Goal: Task Accomplishment & Management: Complete application form

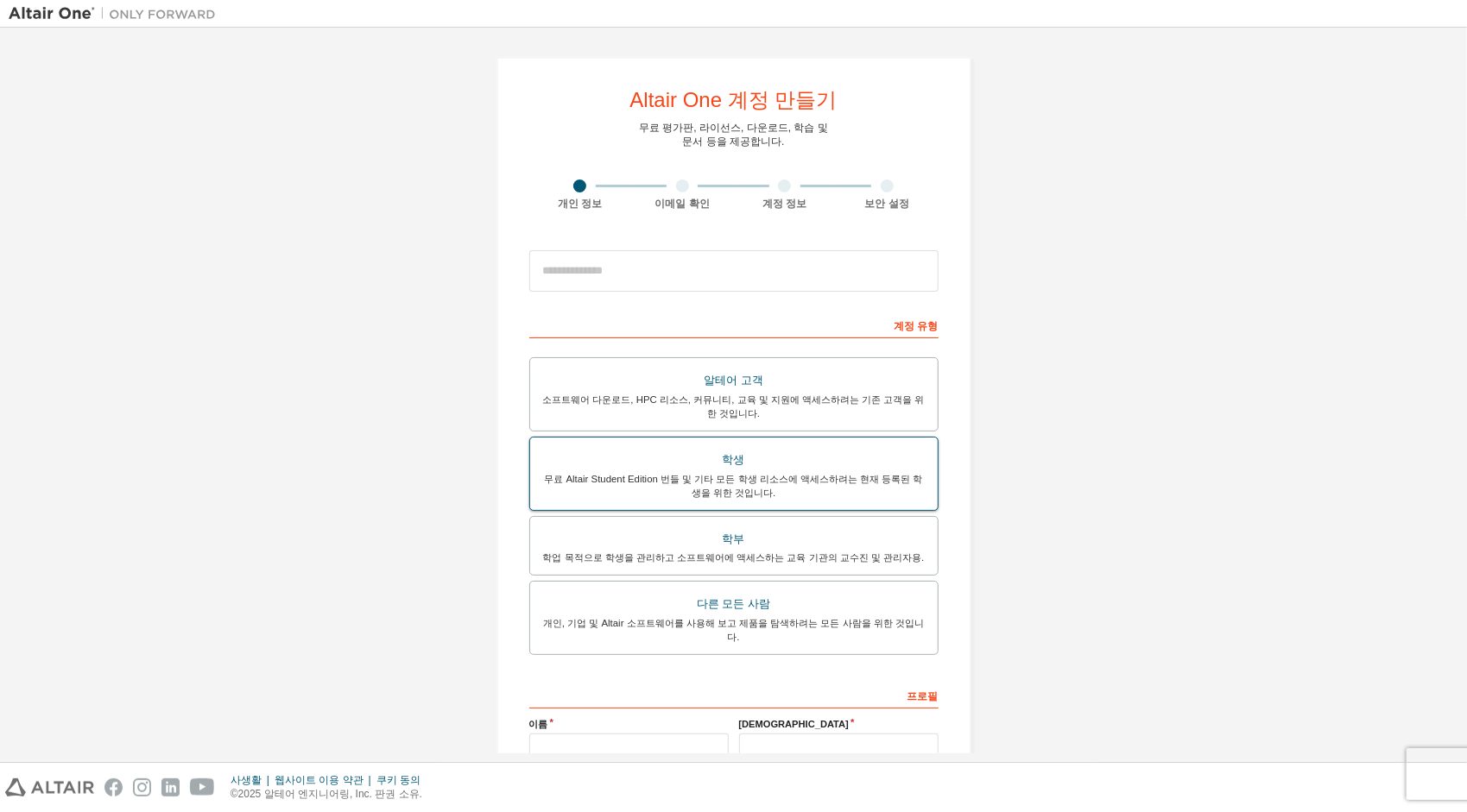
click at [772, 458] on div "학생" at bounding box center [734, 460] width 387 height 24
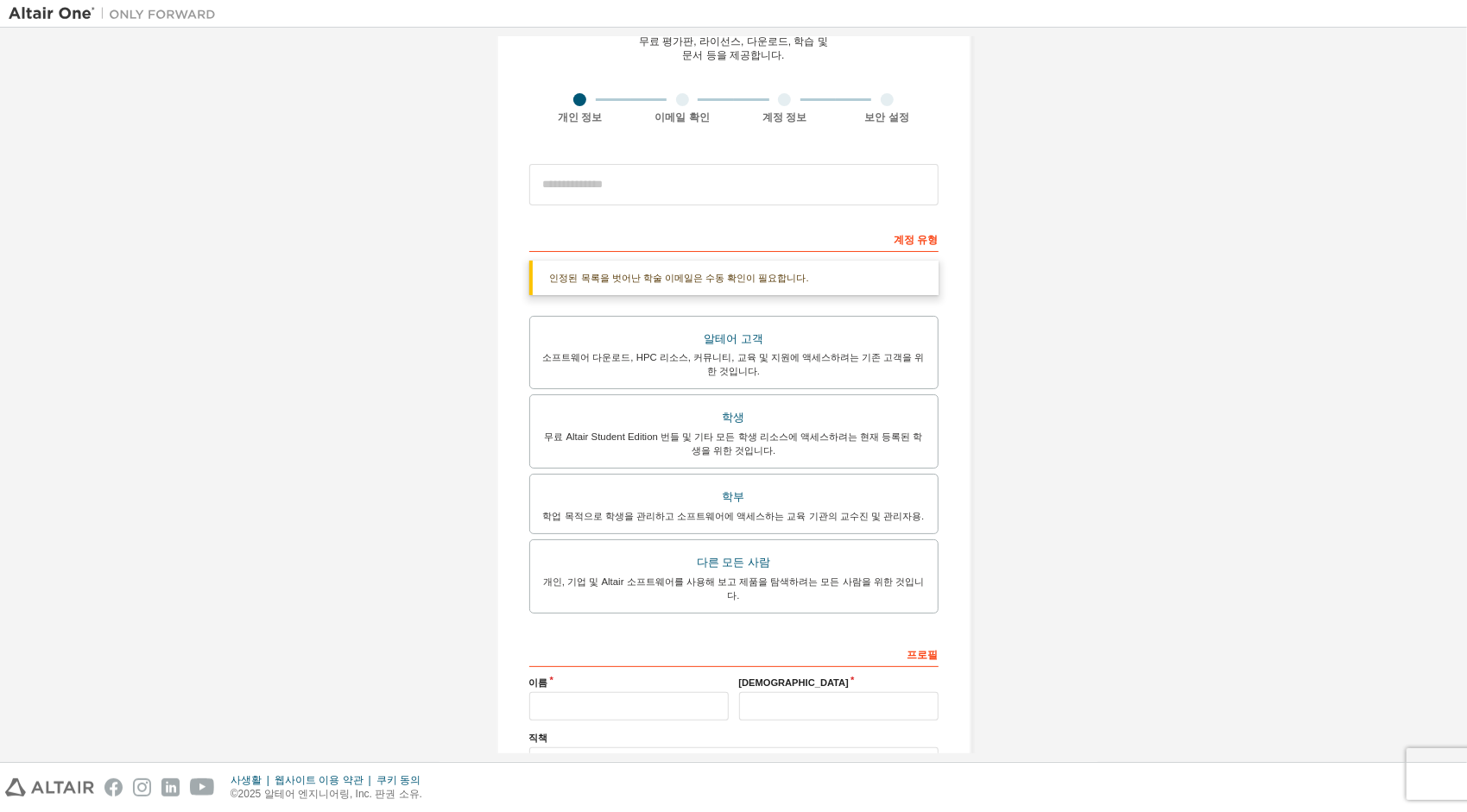
scroll to position [173, 0]
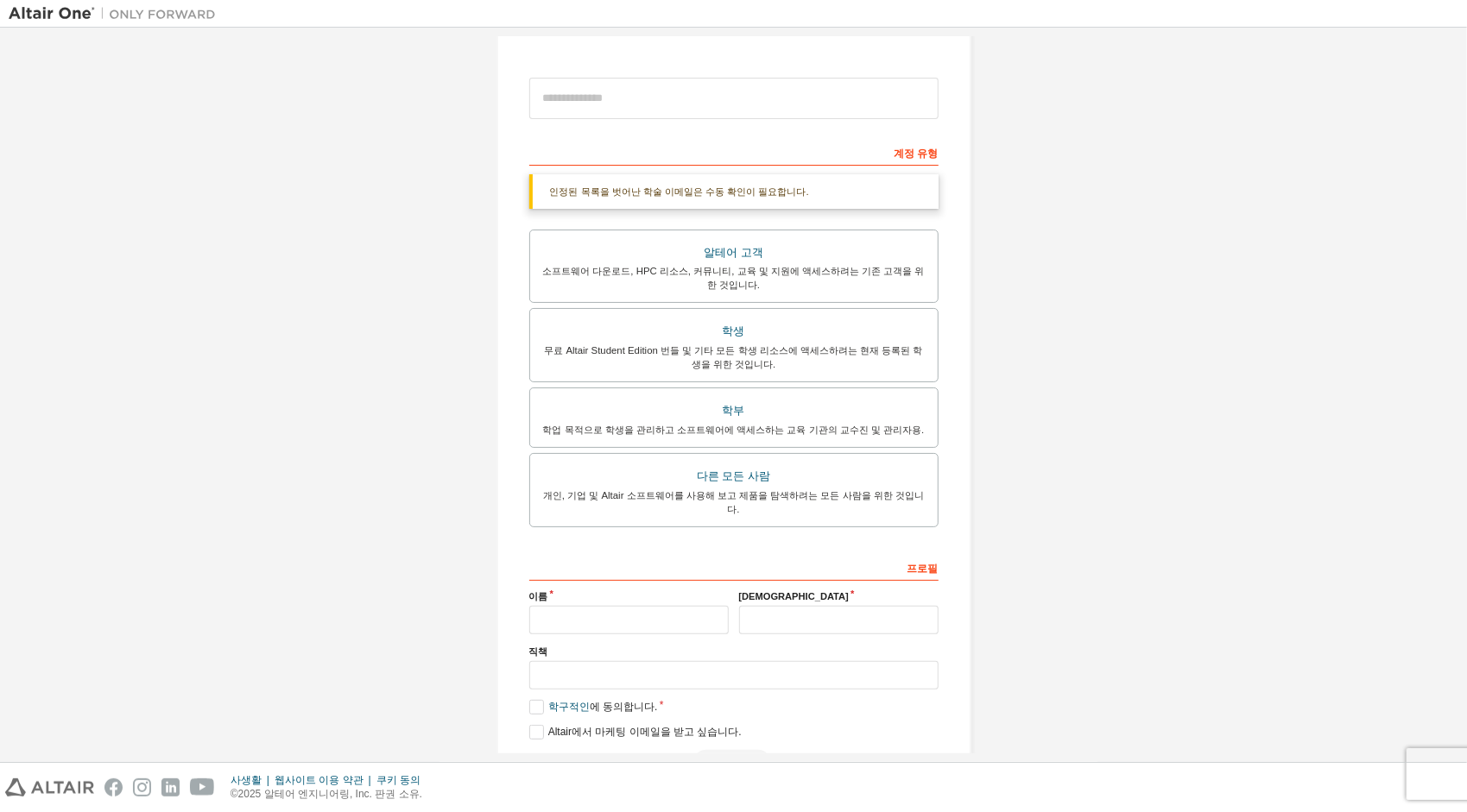
click at [594, 589] on div "이름" at bounding box center [628, 612] width 210 height 45
click at [592, 606] on input "text" at bounding box center [629, 620] width 199 height 28
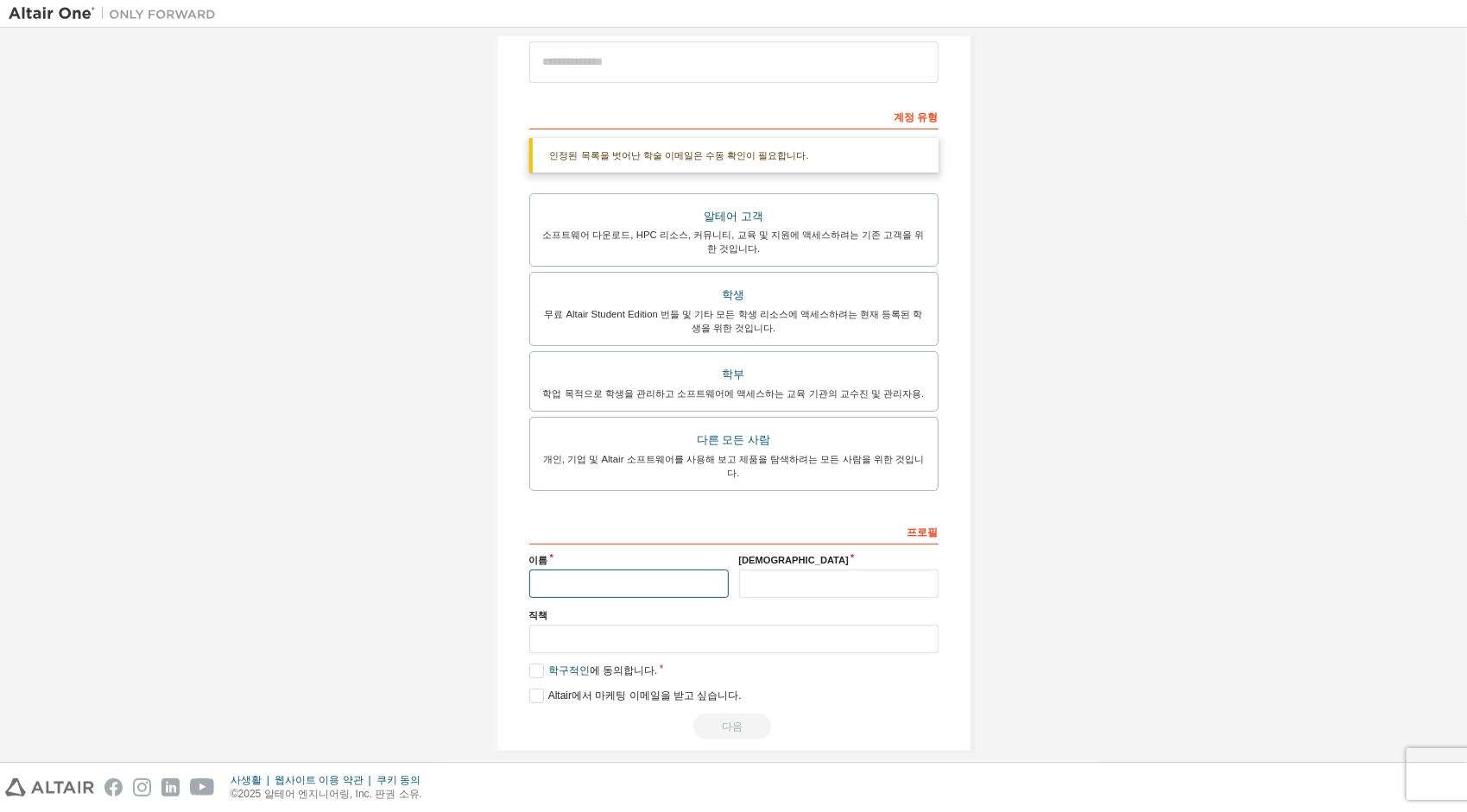
type input "*"
type input "**"
type input "*"
click at [540, 663] on label "학구적인 에 동의합니다." at bounding box center [594, 670] width 129 height 15
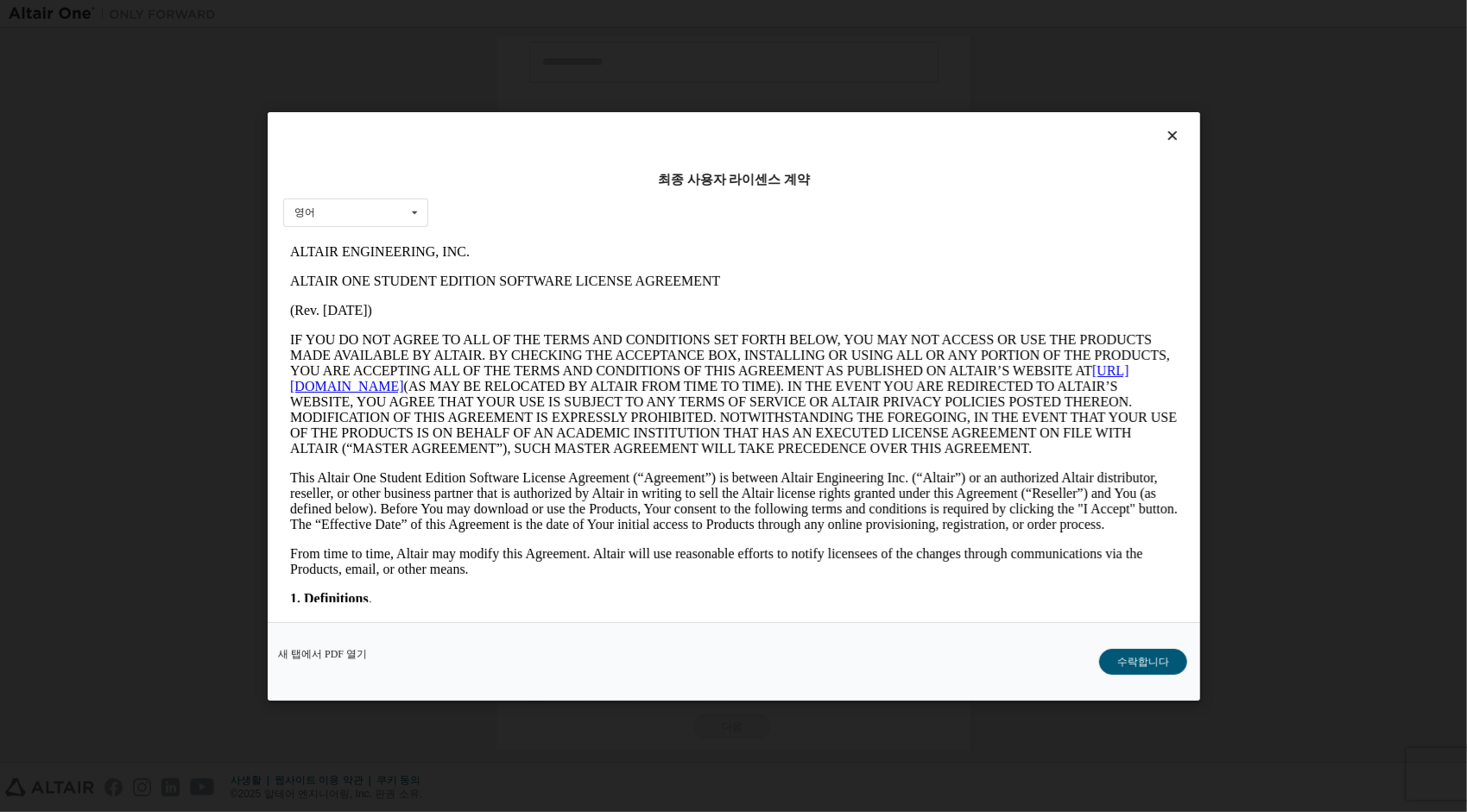
scroll to position [0, 0]
click at [1140, 677] on div "새 탭에서 PDF 열기 수락합니다" at bounding box center [734, 661] width 932 height 78
click at [1144, 664] on button "수락합니다" at bounding box center [1143, 662] width 88 height 26
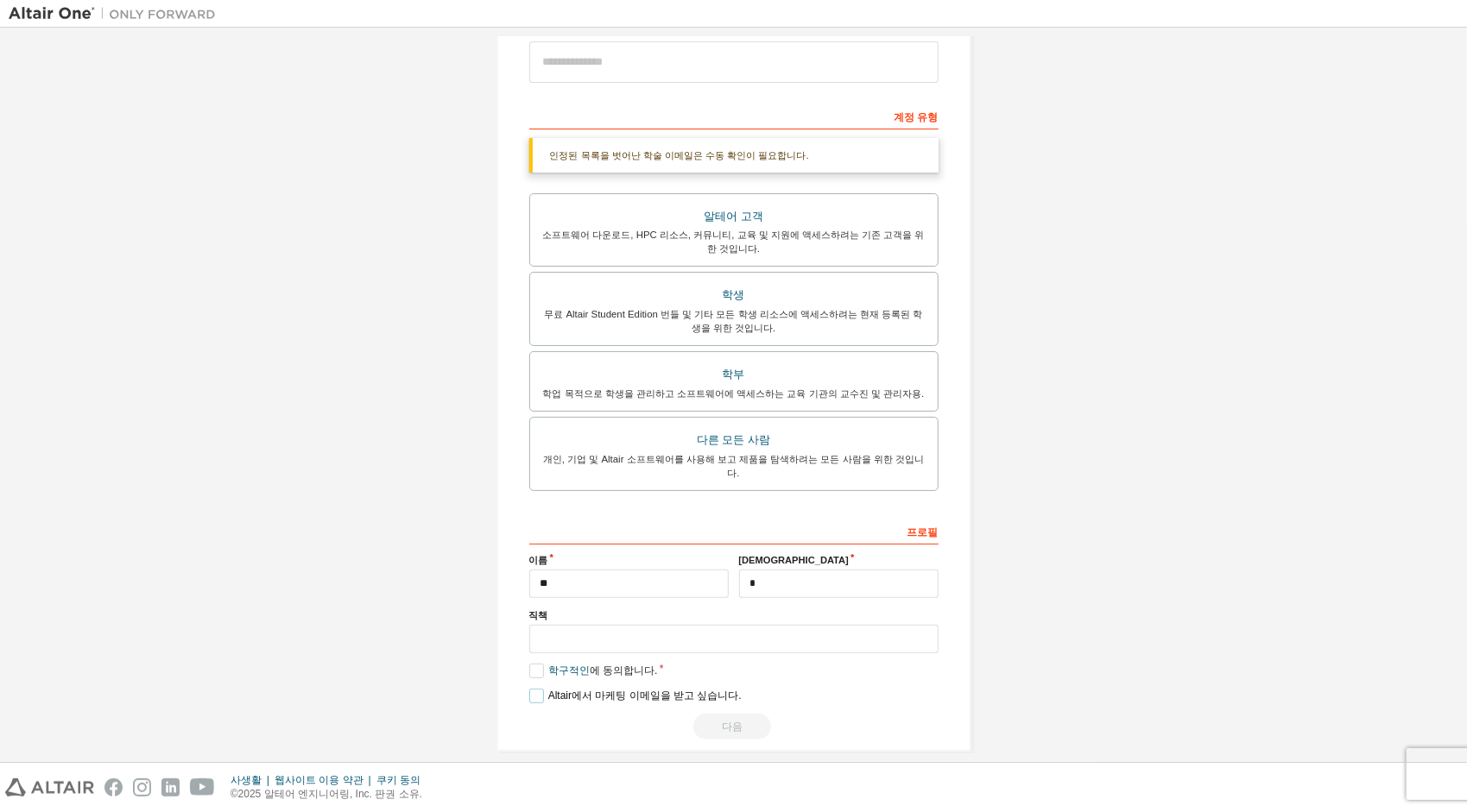
click at [530, 689] on label "Altair에서 마케팅 이메일을 받고 싶습니다." at bounding box center [635, 696] width 212 height 15
click at [622, 625] on input "text" at bounding box center [734, 639] width 410 height 28
click at [731, 714] on div "다음" at bounding box center [734, 727] width 410 height 26
click at [715, 625] on input "text" at bounding box center [734, 639] width 410 height 28
type input "**"
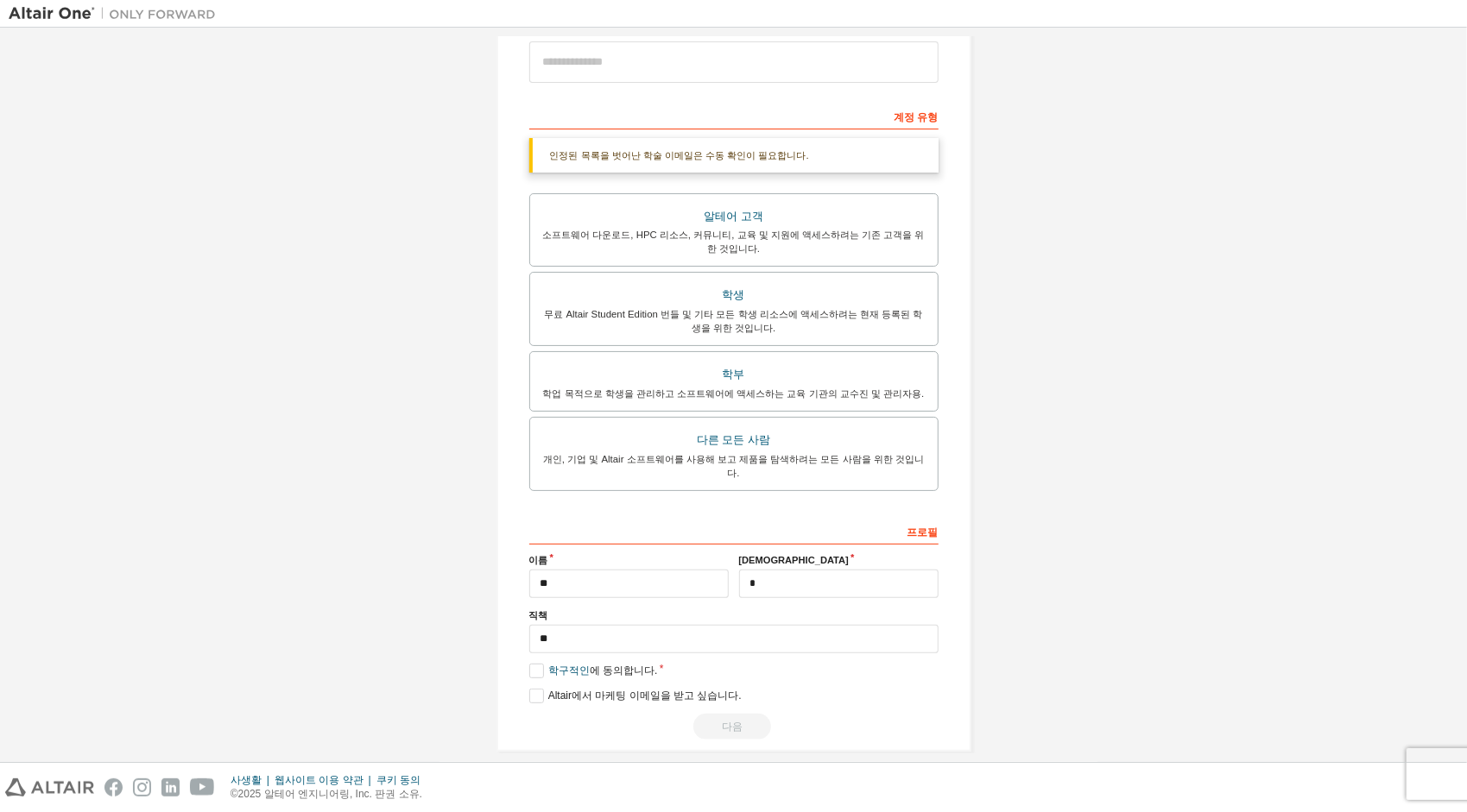
click at [1048, 465] on div "Altair One 계정 만들기 무료 평가판, 라이선스, 다운로드, 학습 및 문서 등을 제공합니다. 개인 정보 이메일 확인 계정 정보 보안 설…" at bounding box center [734, 300] width 1450 height 946
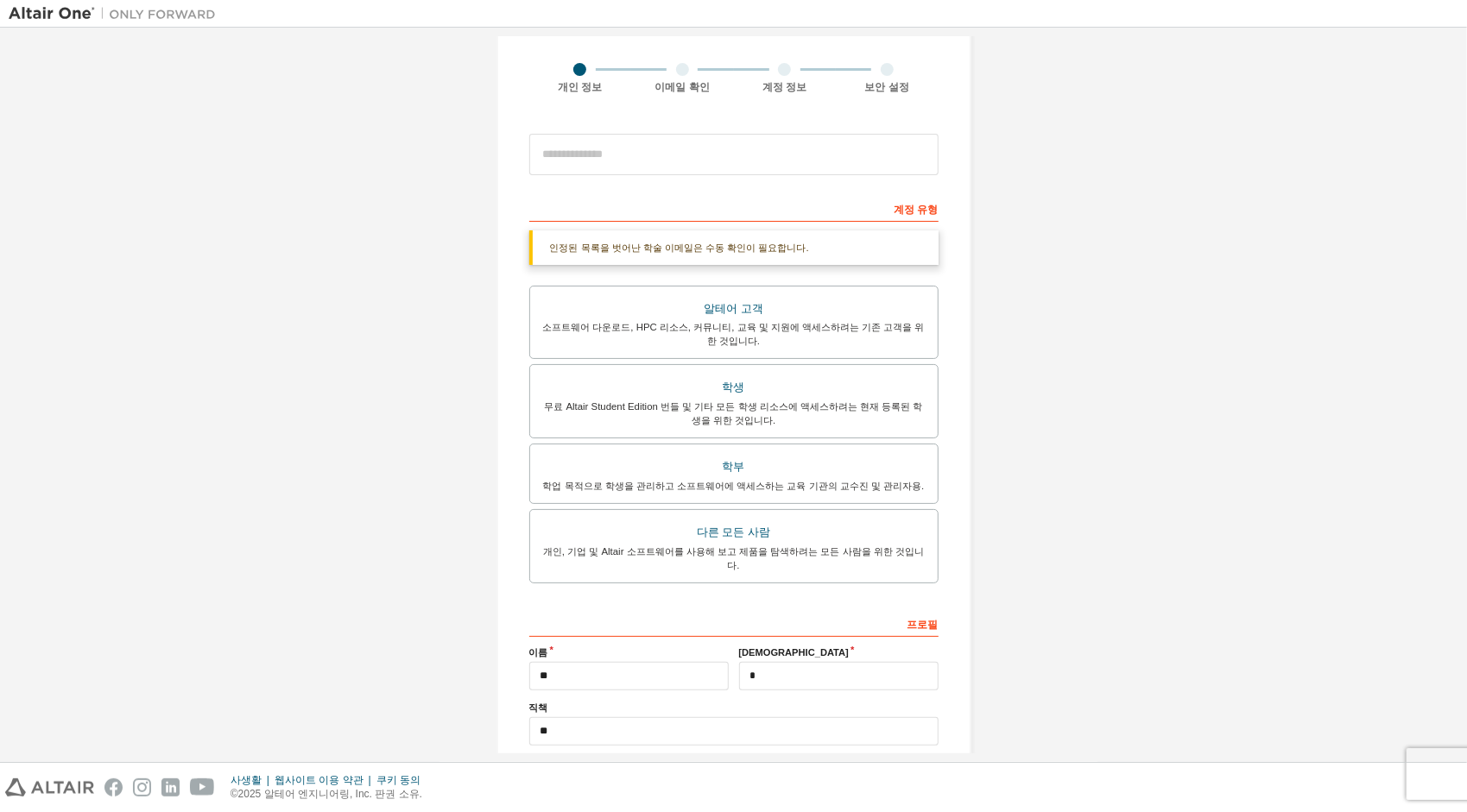
scroll to position [36, 0]
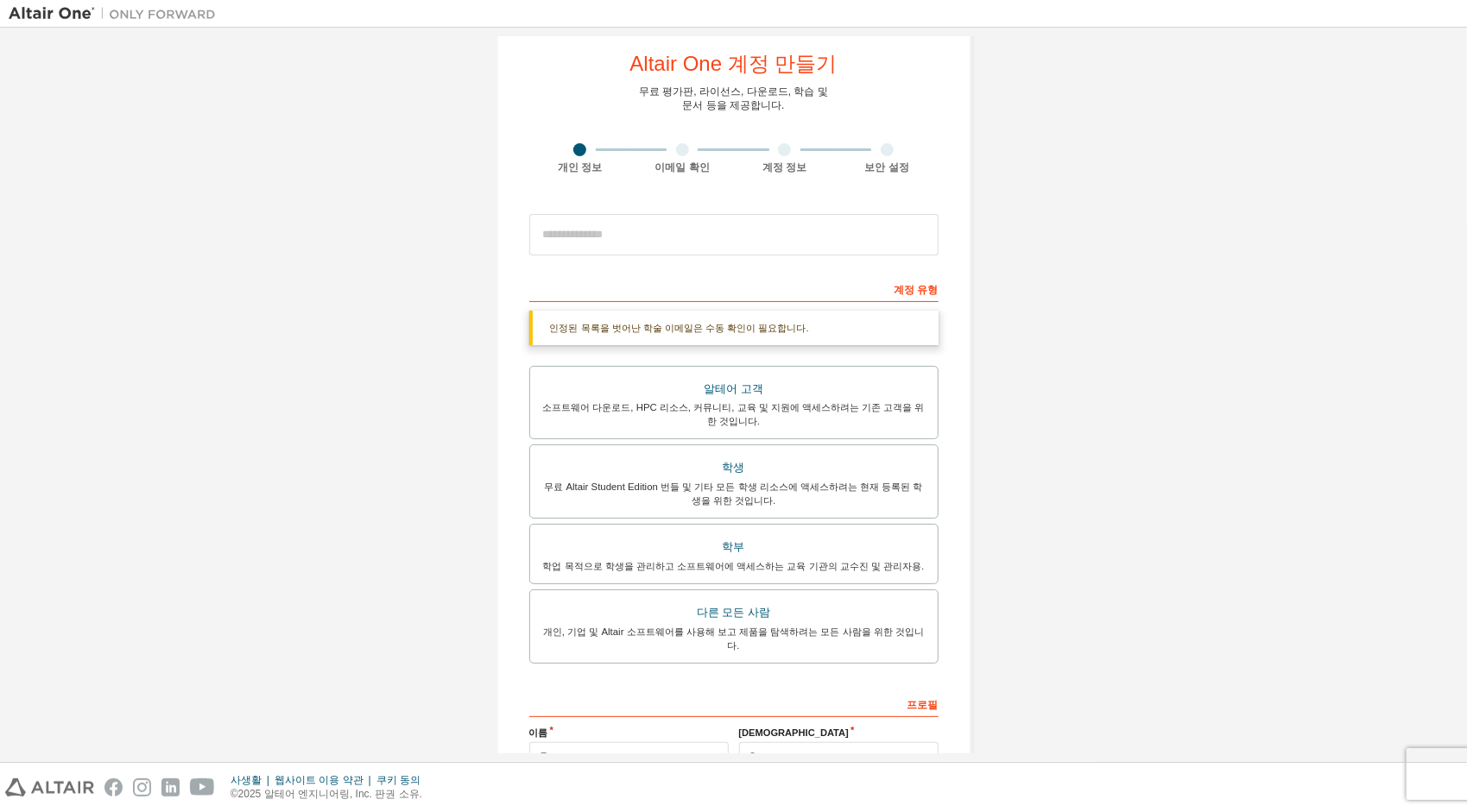
click at [820, 331] on div "인정된 목록을 벗어난 학술 이메일은 수동 확인이 필요합니다." at bounding box center [734, 327] width 410 height 34
click at [669, 319] on div "인정된 목록을 벗어난 학술 이메일은 수동 확인이 필요합니다." at bounding box center [734, 327] width 410 height 34
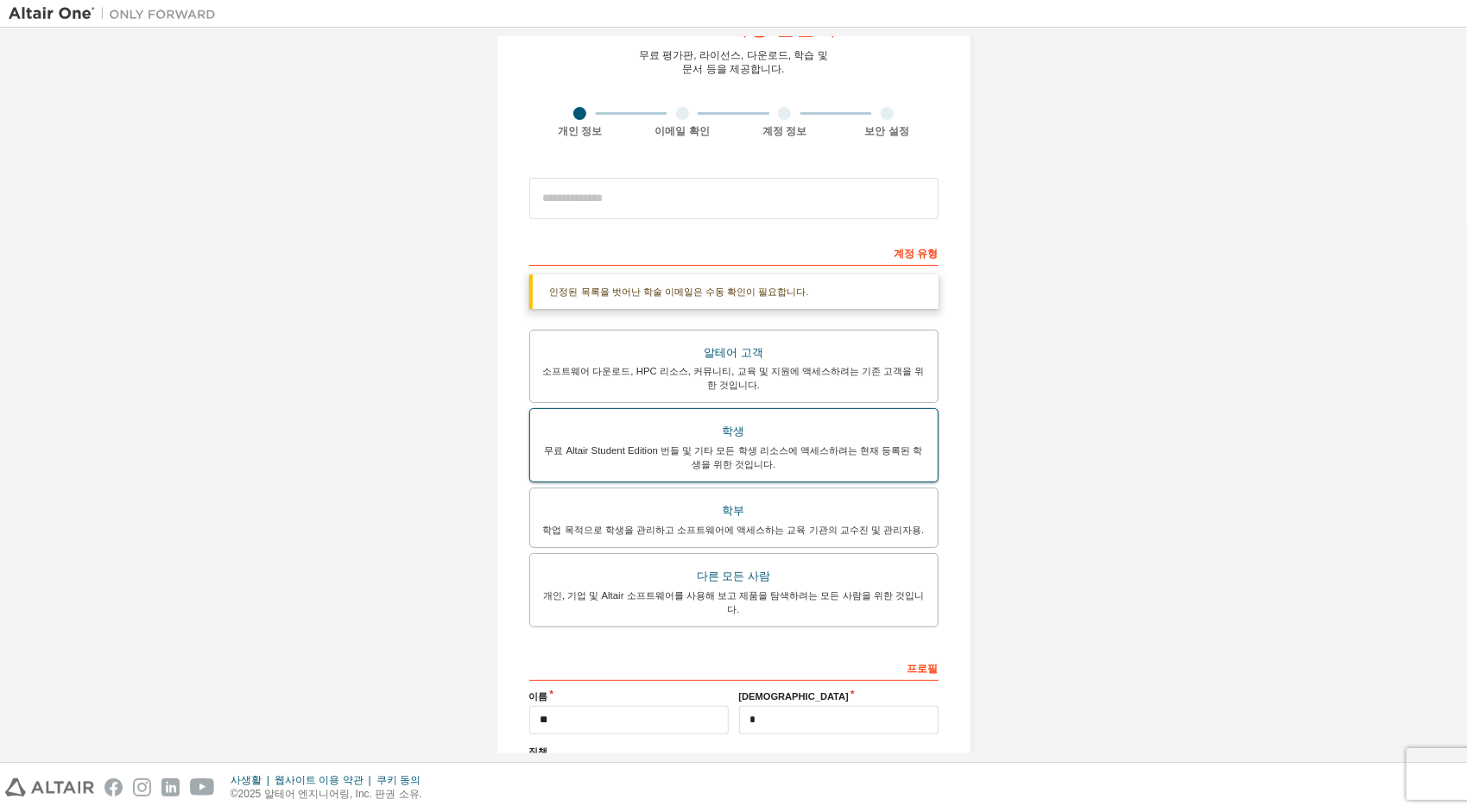
scroll to position [122, 0]
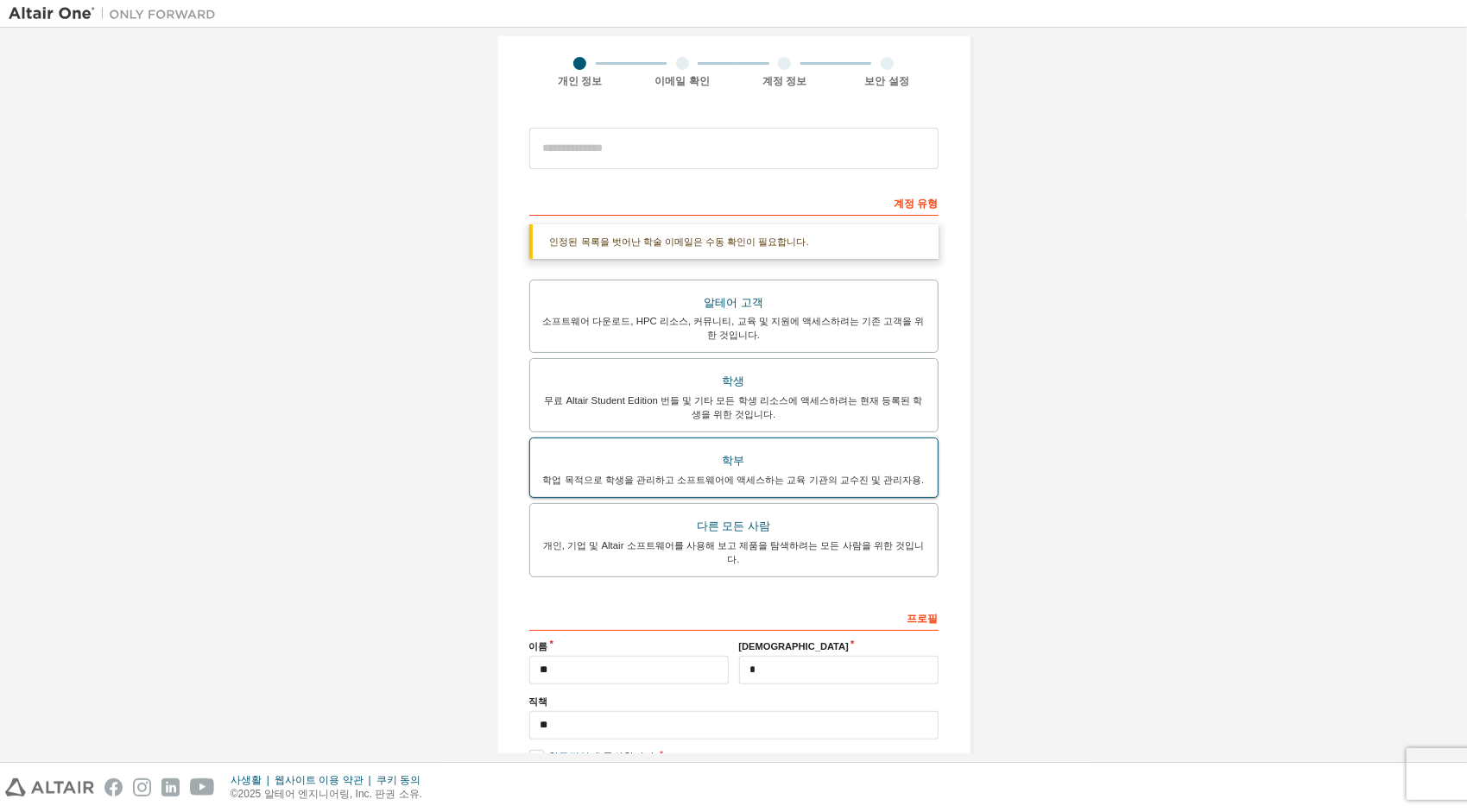
click at [767, 463] on div "학부" at bounding box center [734, 460] width 387 height 24
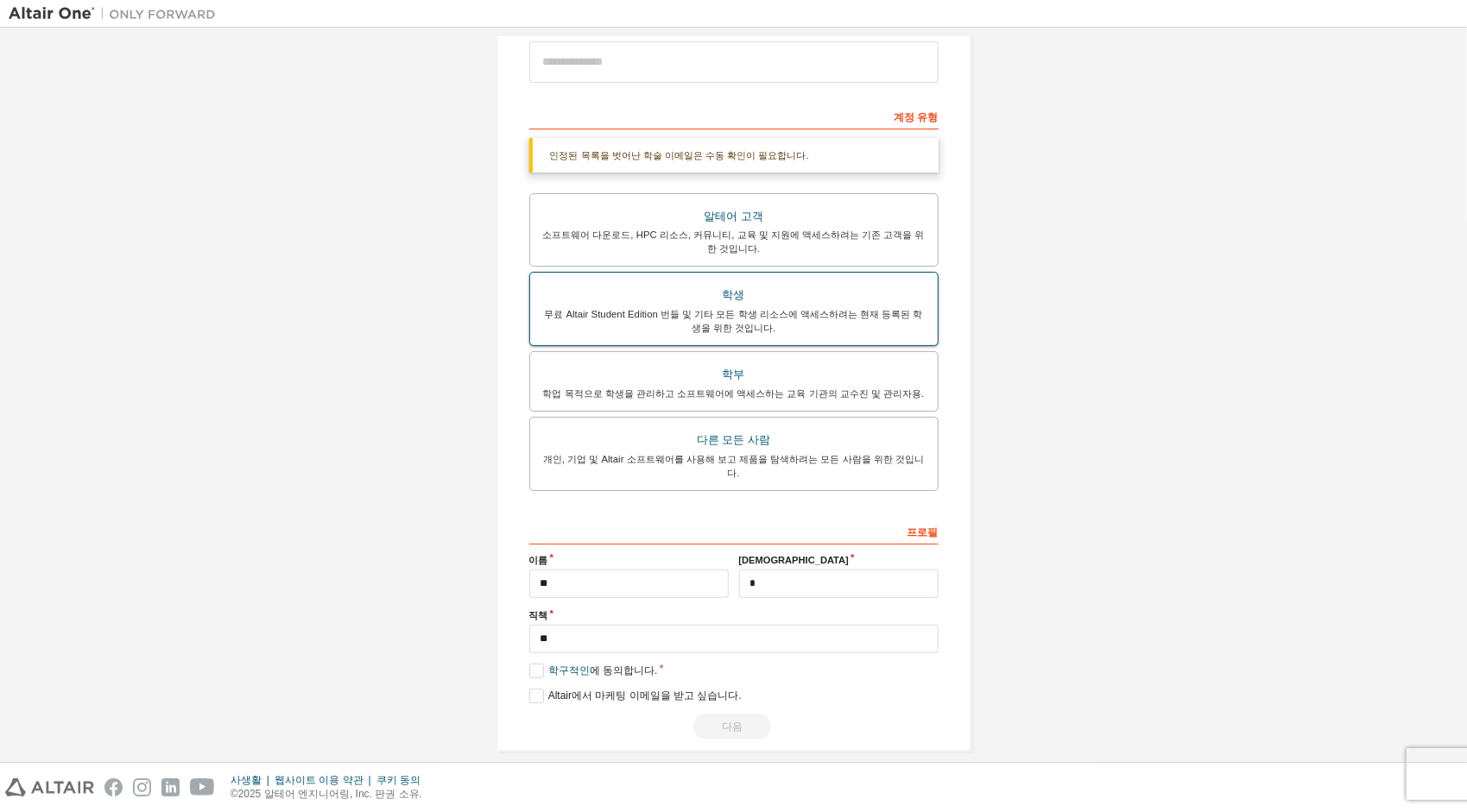
click at [835, 322] on div "무료 Altair Student Edition 번들 및 기타 모든 학생 리소스에 액세스하려는 현재 등록된 학생을 위한 것입니다." at bounding box center [734, 321] width 387 height 27
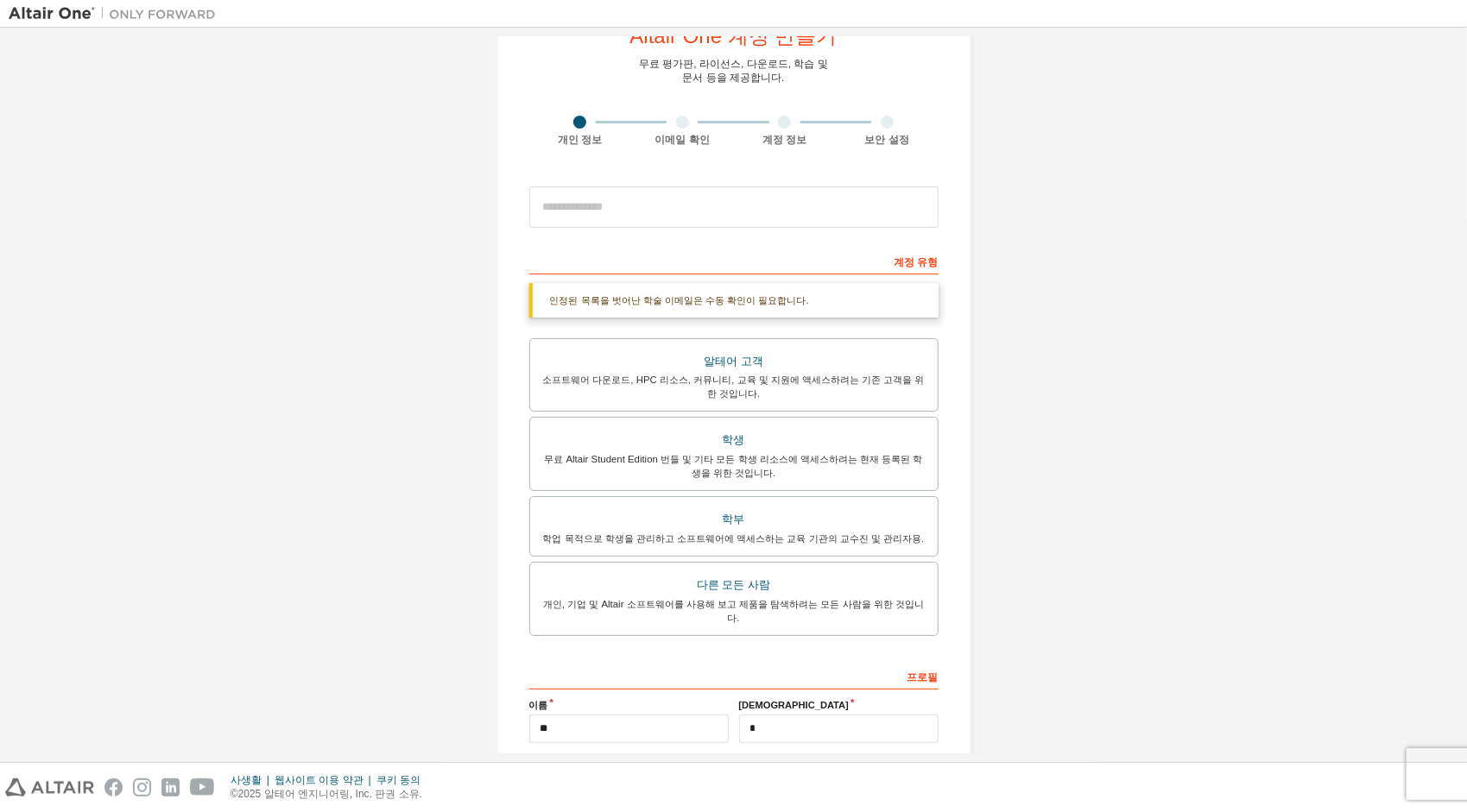
scroll to position [36, 0]
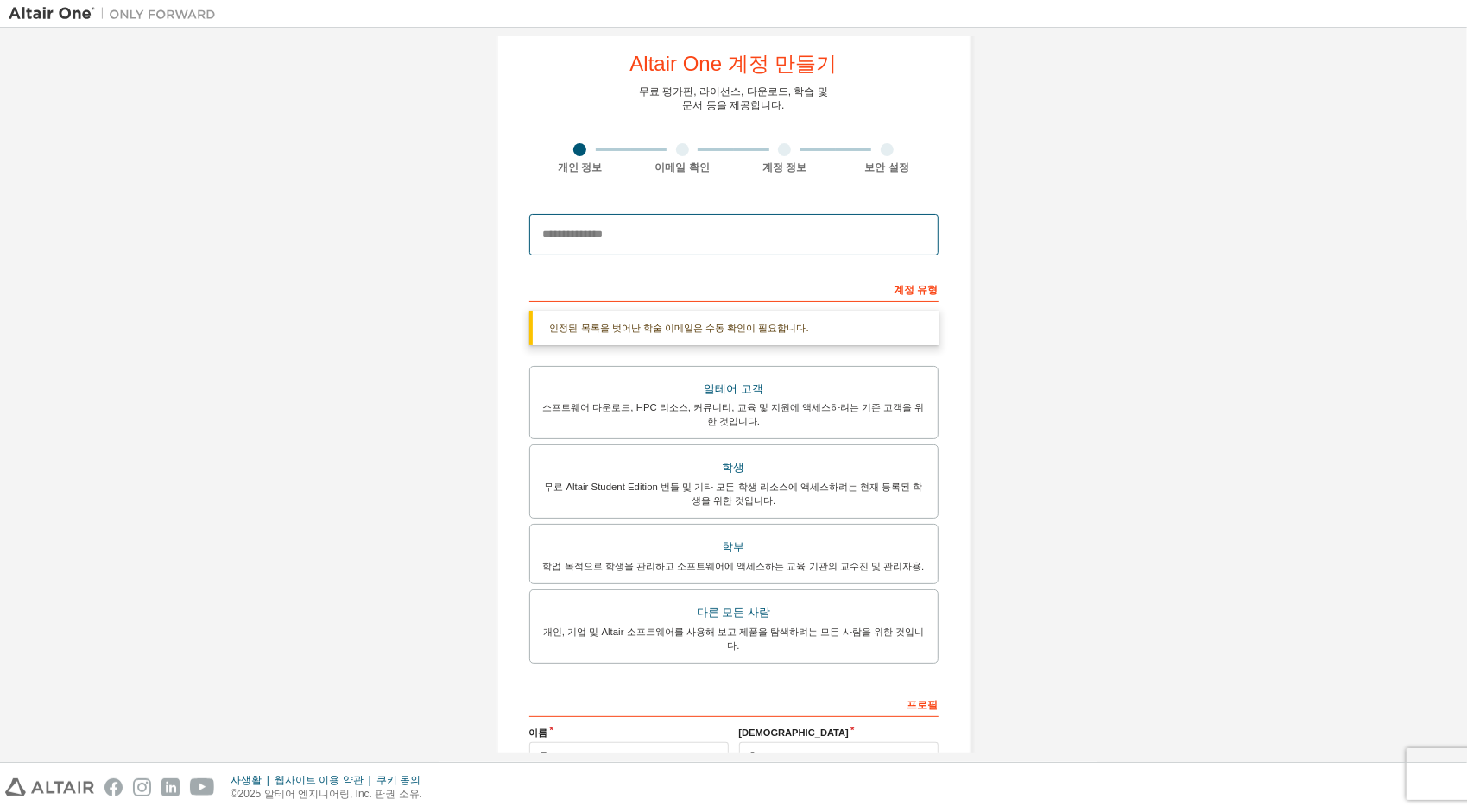
click at [642, 231] on input "email" at bounding box center [734, 235] width 410 height 41
type input "**********"
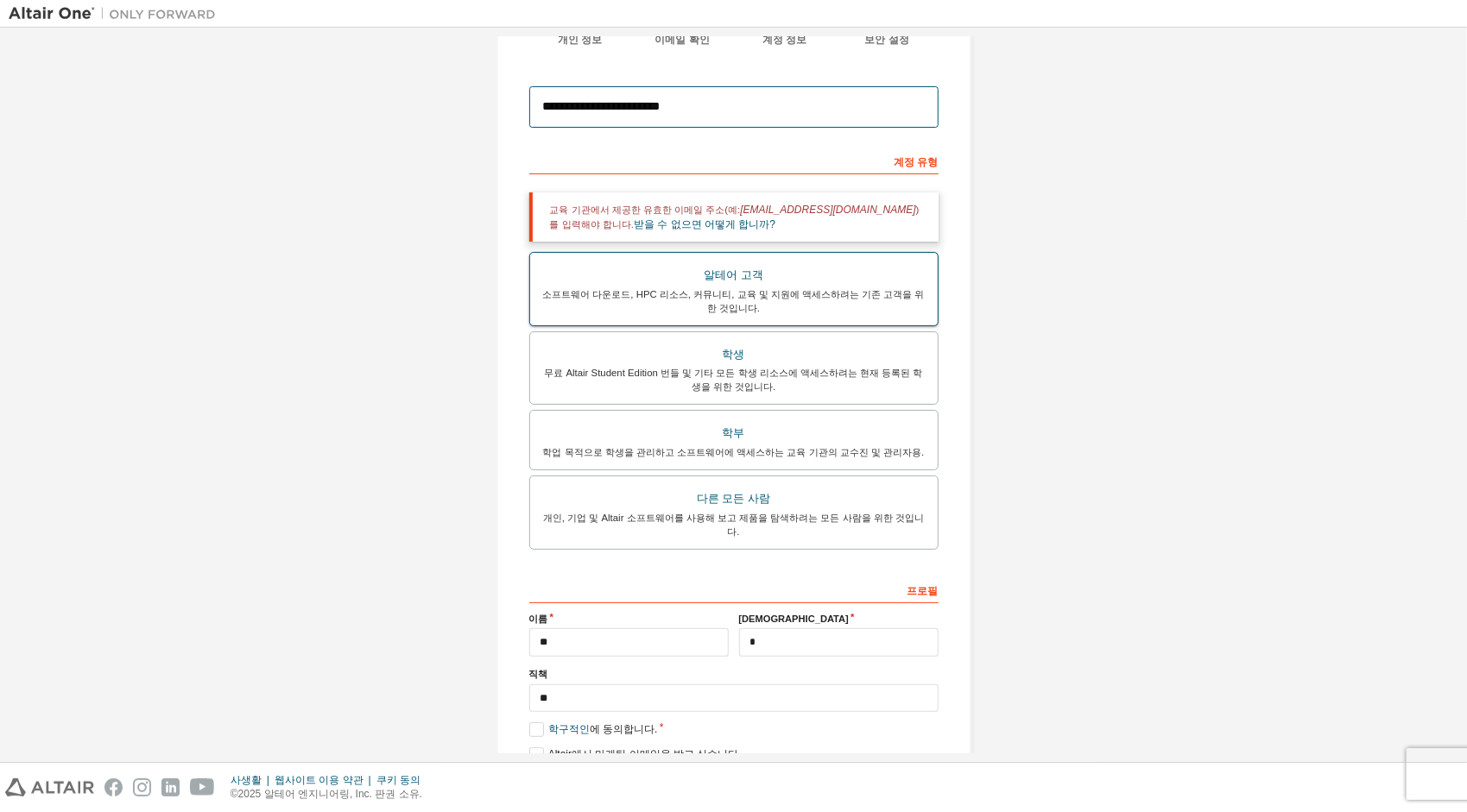
scroll to position [137, 0]
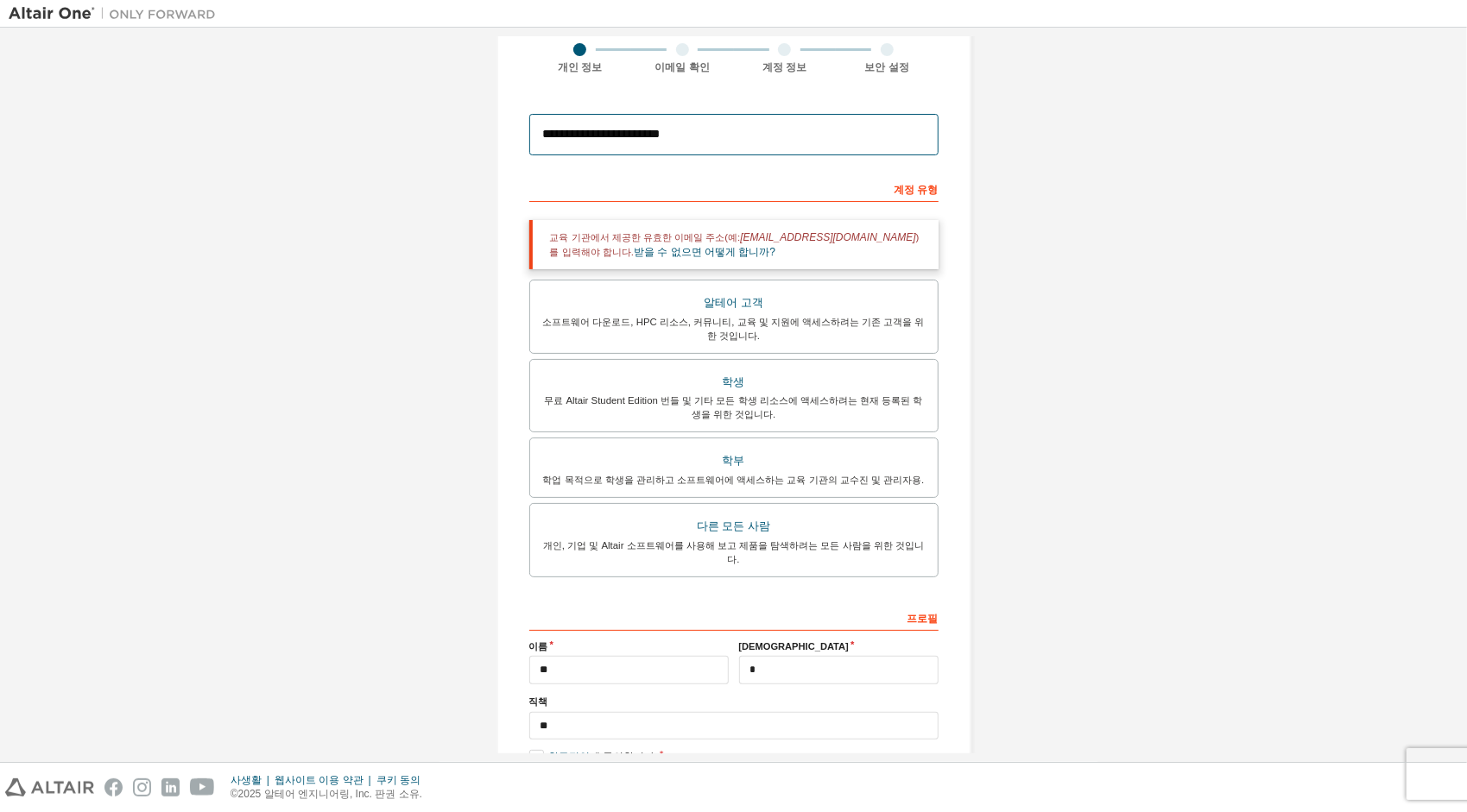
drag, startPoint x: 746, startPoint y: 135, endPoint x: 527, endPoint y: 143, distance: 219.1
click at [530, 143] on input "**********" at bounding box center [734, 135] width 410 height 41
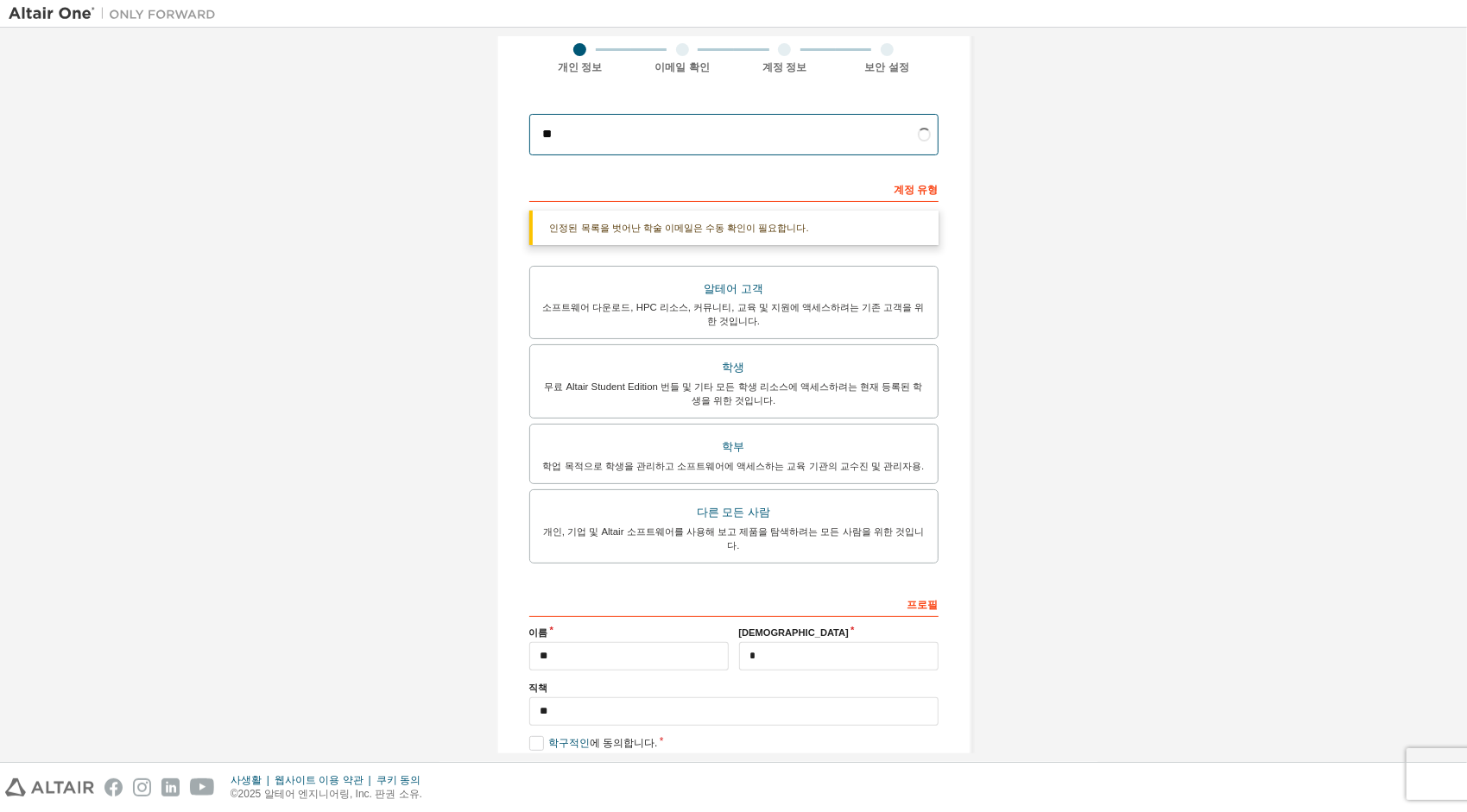
type input "*"
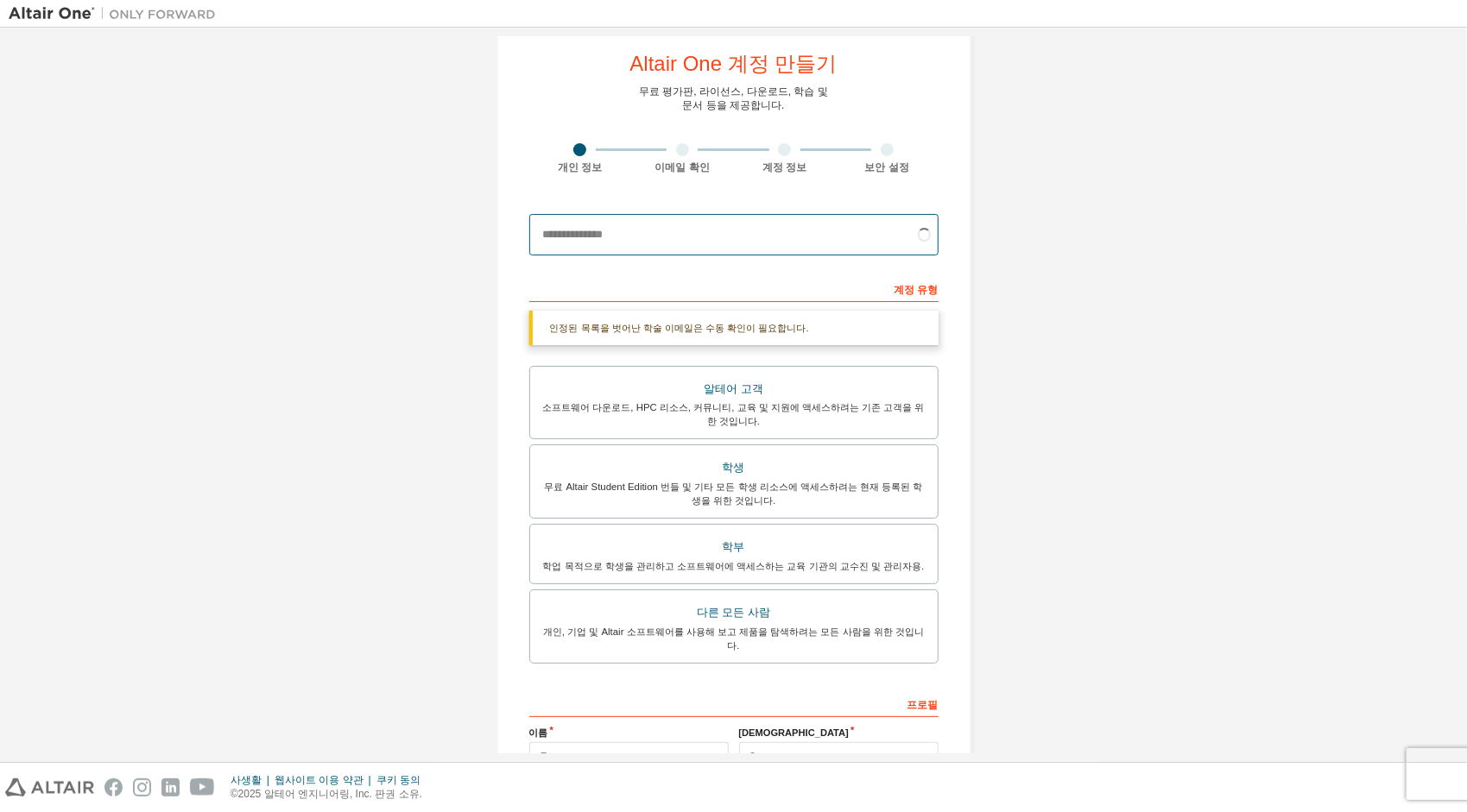
scroll to position [0, 0]
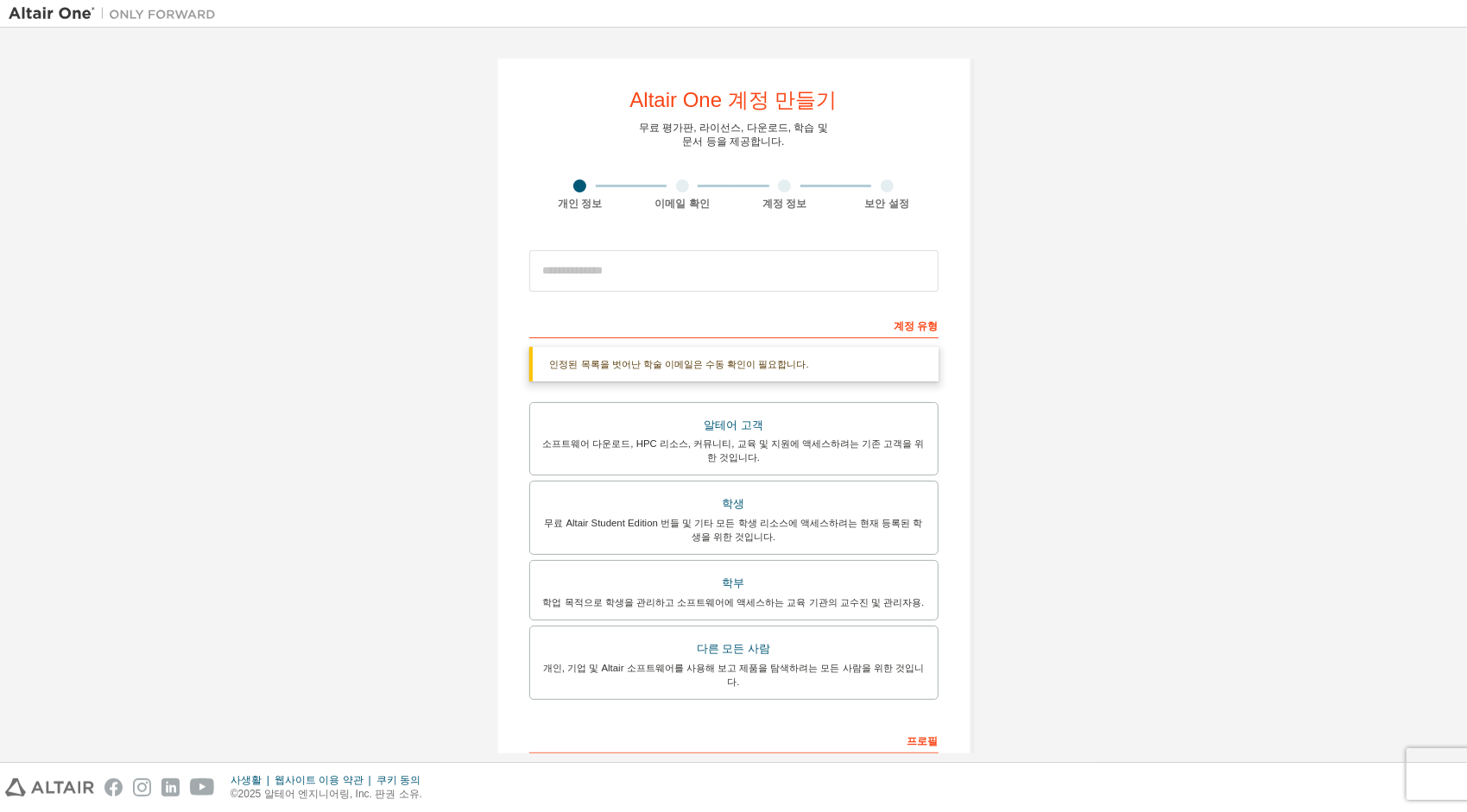
click at [352, 600] on div "Altair One 계정 만들기 무료 평가판, 라이선스, 다운로드, 학습 및 문서 등을 제공합니다. 개인 정보 이메일 확인 계정 정보 보안 설…" at bounding box center [734, 509] width 1450 height 946
click at [353, 609] on div "Altair One 계정 만들기 무료 평가판, 라이선스, 다운로드, 학습 및 문서 등을 제공합니다. 개인 정보 이메일 확인 계정 정보 보안 설…" at bounding box center [734, 509] width 1450 height 946
click at [689, 188] on div at bounding box center [682, 186] width 103 height 13
drag, startPoint x: 678, startPoint y: 180, endPoint x: 687, endPoint y: 190, distance: 13.5
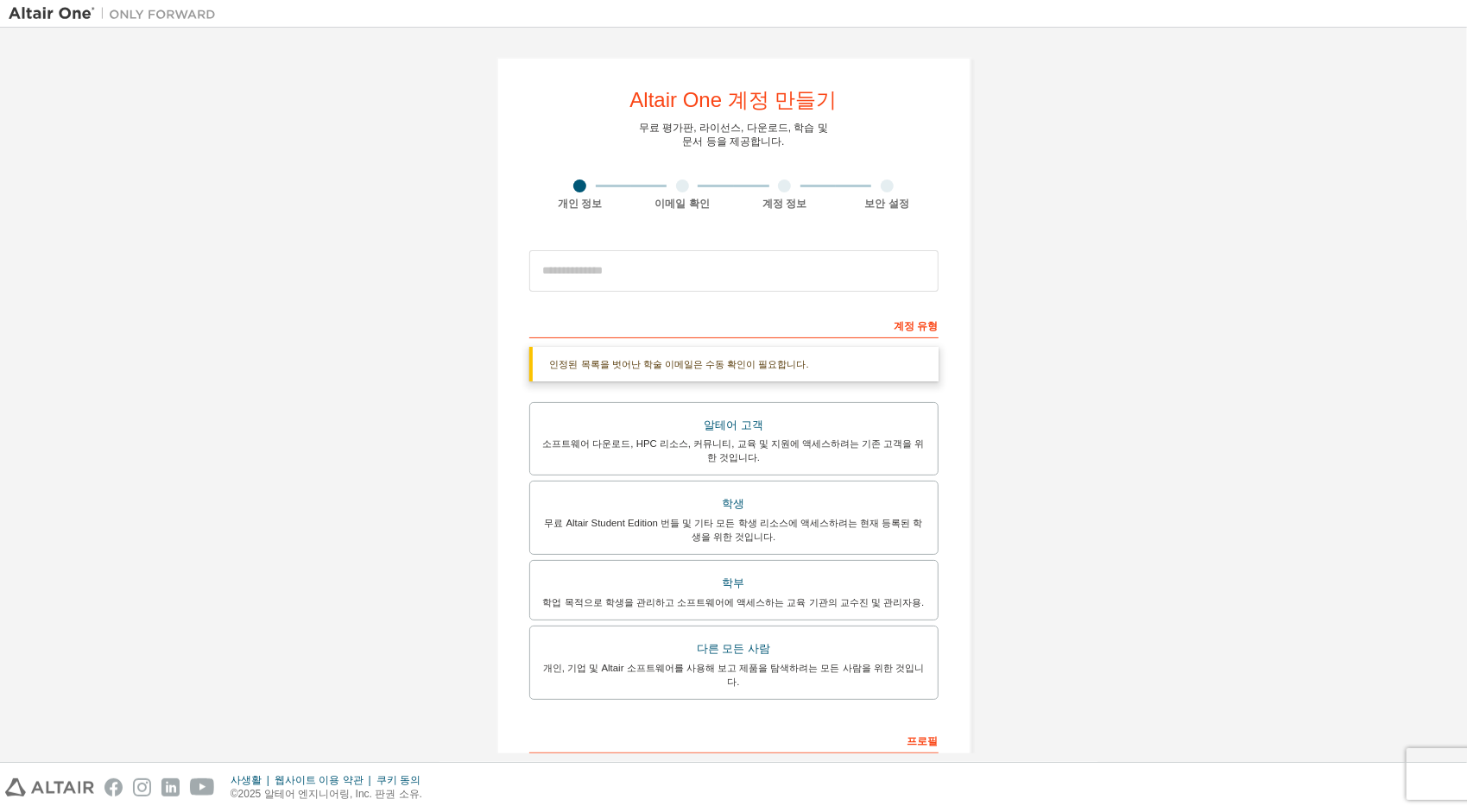
click at [684, 187] on div at bounding box center [682, 186] width 13 height 13
drag, startPoint x: 700, startPoint y: 204, endPoint x: 715, endPoint y: 196, distance: 17.0
click at [715, 196] on div "이메일 확인" at bounding box center [682, 203] width 103 height 14
click at [705, 209] on div "이메일 확인" at bounding box center [682, 203] width 103 height 14
drag, startPoint x: 703, startPoint y: 204, endPoint x: 635, endPoint y: 223, distance: 70.6
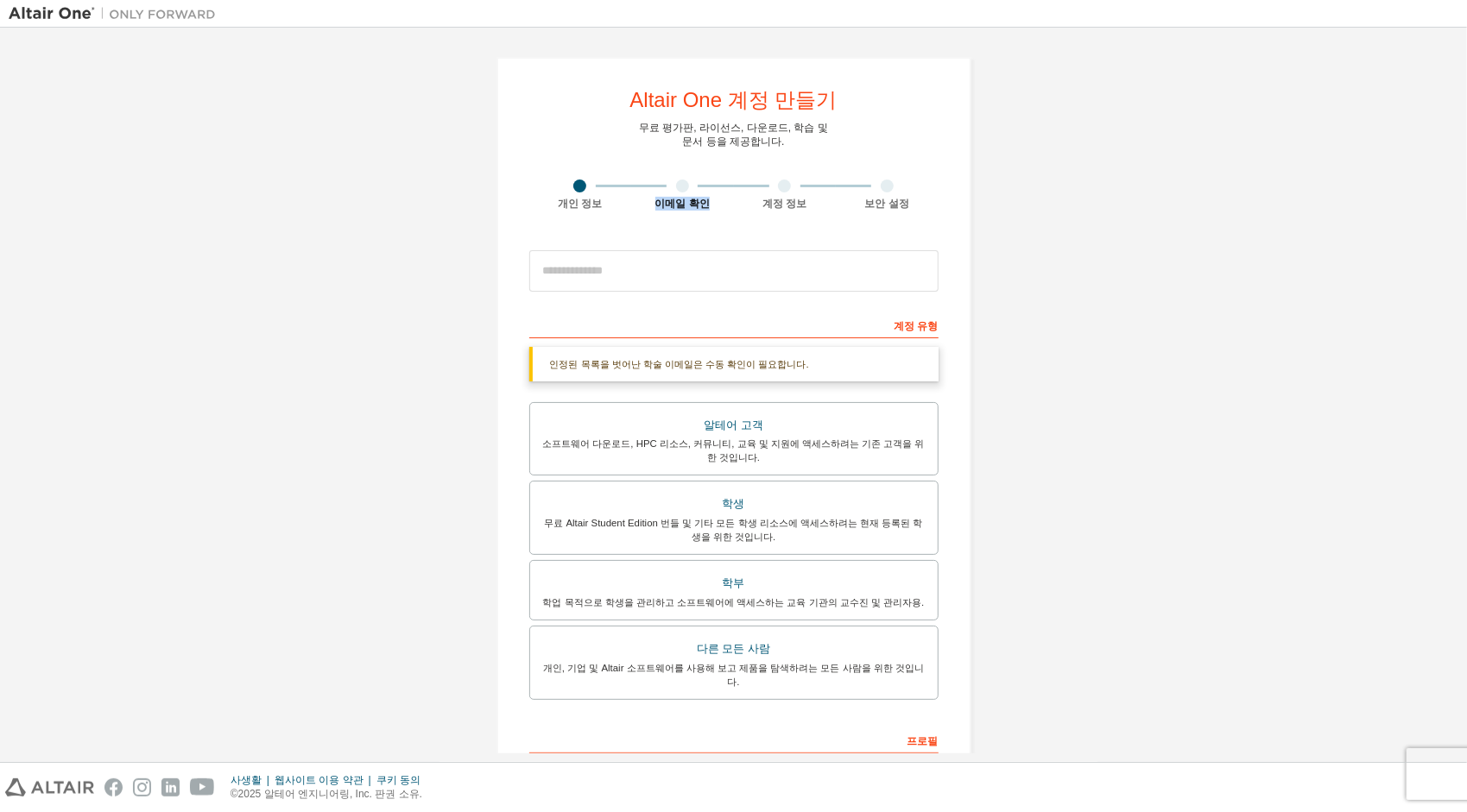
click at [635, 223] on div "Altair One 계정 만들기 무료 평가판, 라이선스, 다운로드, 학습 및 문서 등을 제공합니다. 개인 정보 이메일 확인 계정 정보 보안 설…" at bounding box center [734, 508] width 475 height 904
click at [634, 223] on div "Altair One 계정 만들기 무료 평가판, 라이선스, 다운로드, 학습 및 문서 등을 제공합니다. 개인 정보 이메일 확인 계정 정보 보안 설…" at bounding box center [734, 508] width 475 height 904
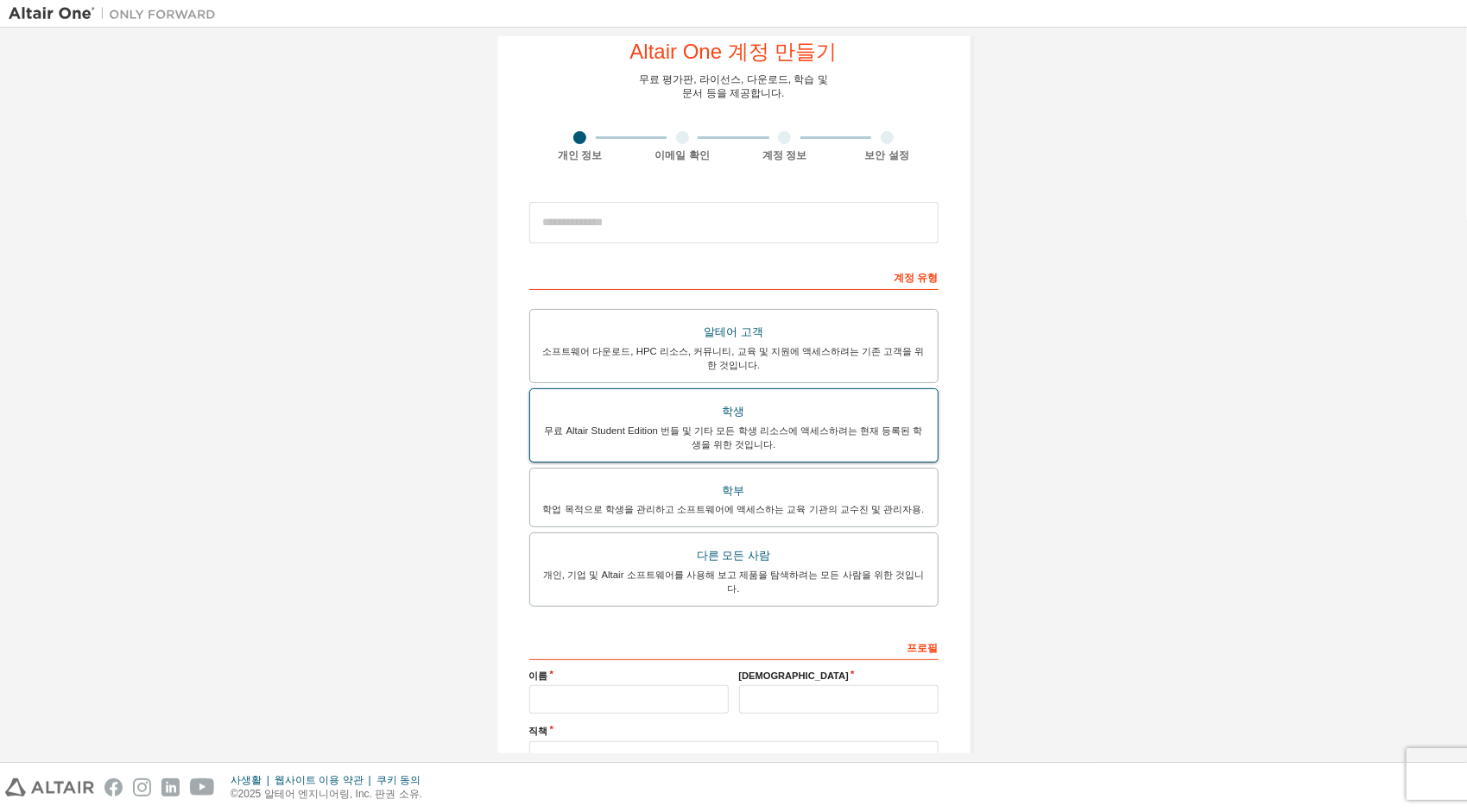
scroll to position [86, 0]
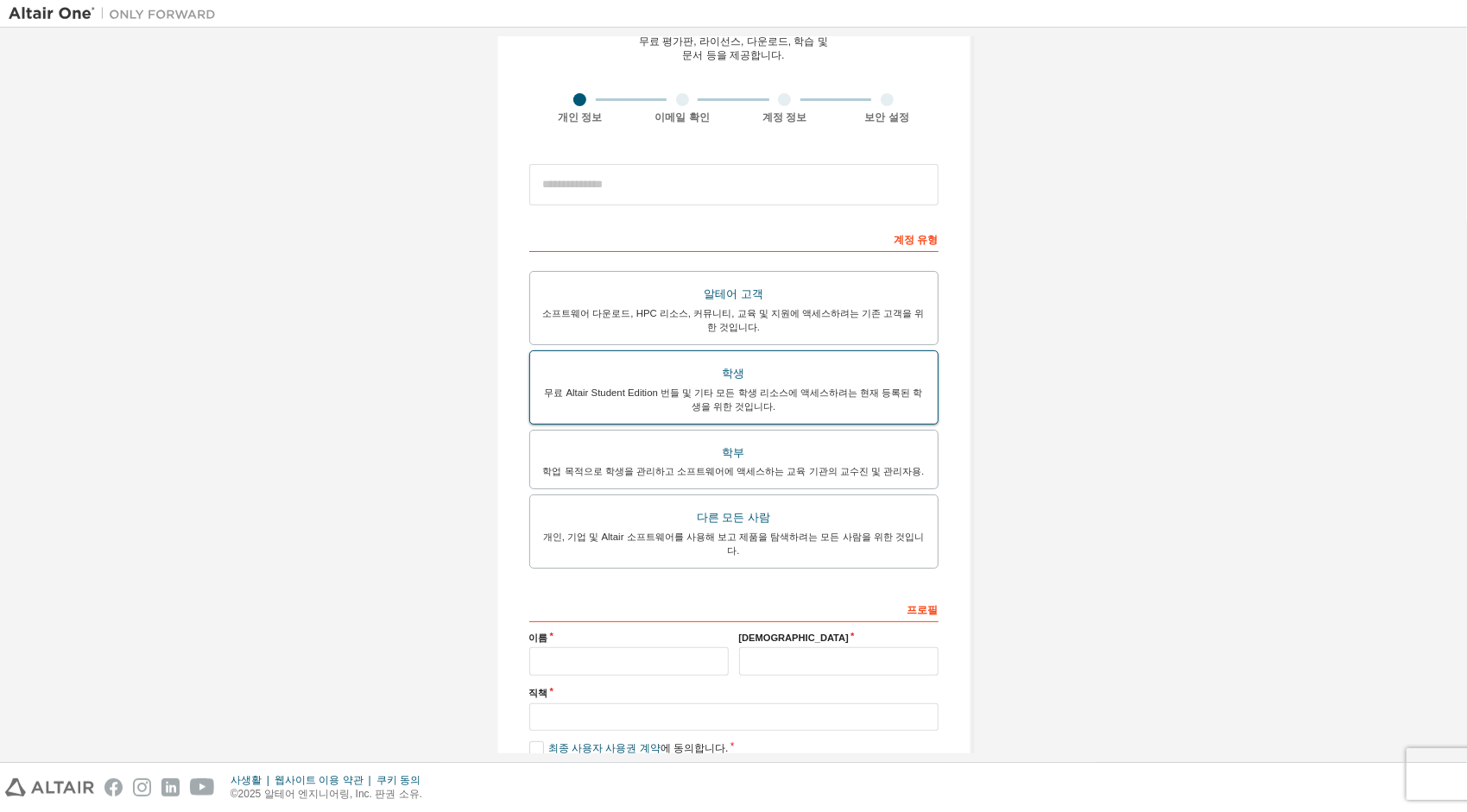
click at [736, 369] on div "학생" at bounding box center [734, 373] width 387 height 24
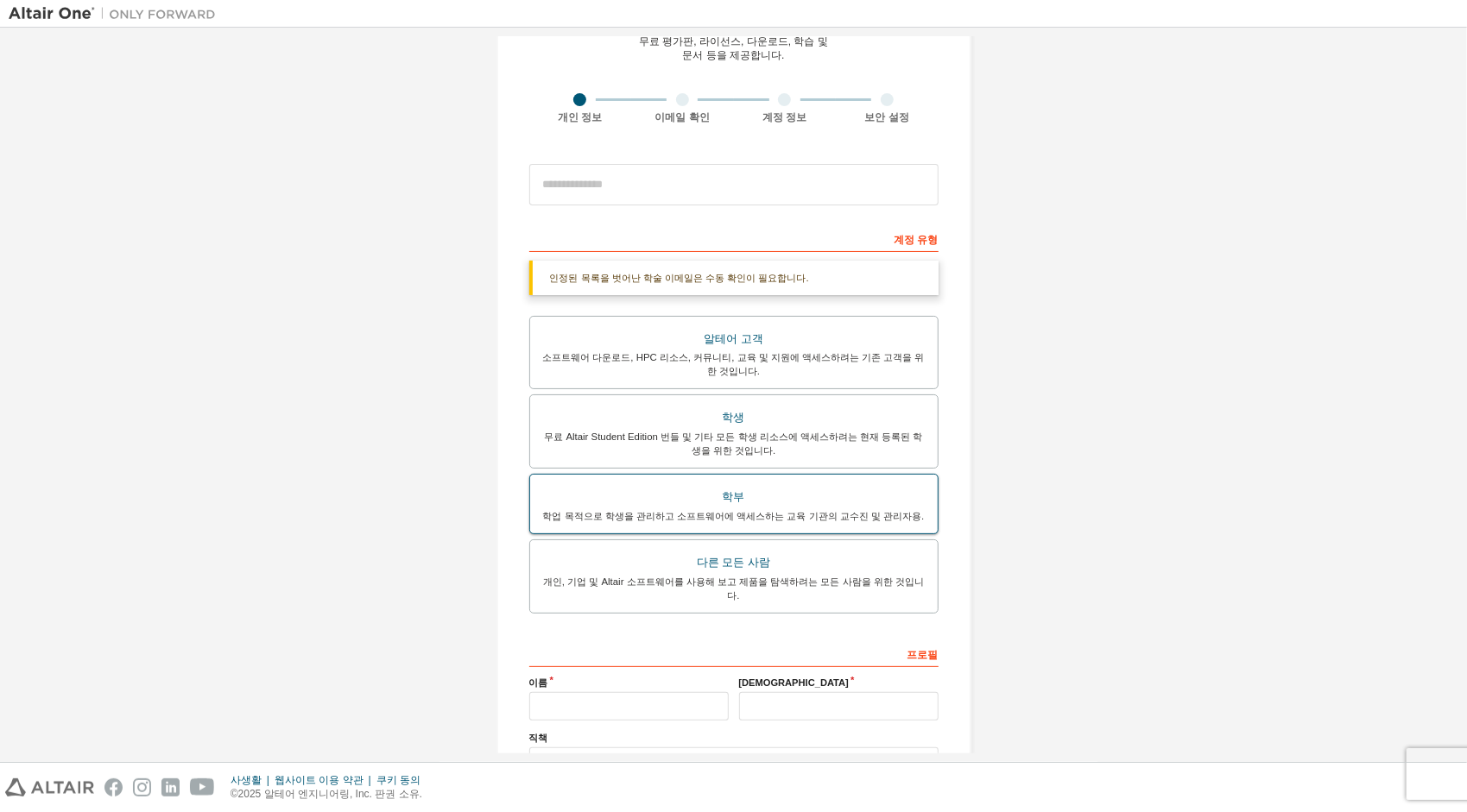
scroll to position [209, 0]
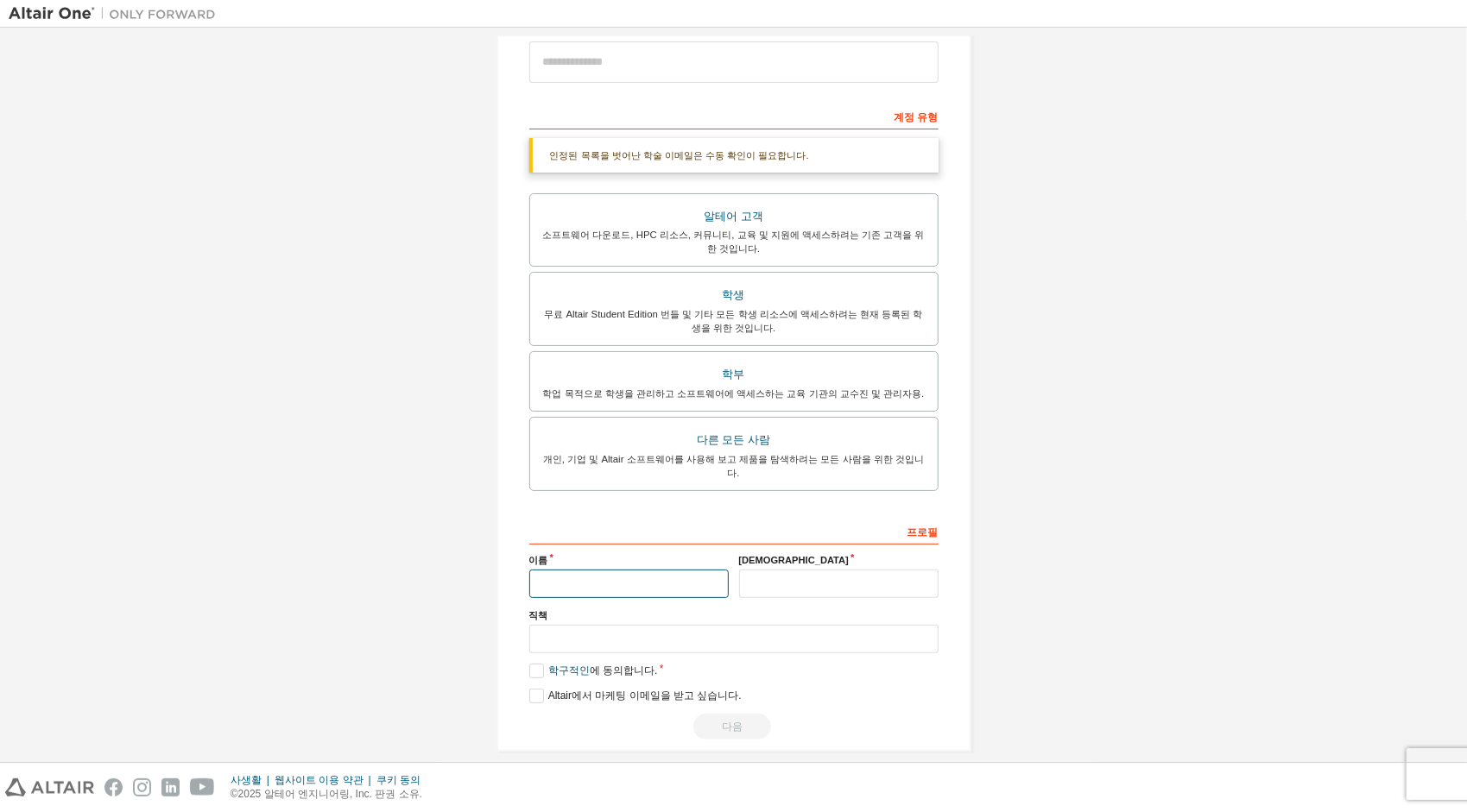
click at [641, 570] on input "text" at bounding box center [629, 583] width 199 height 28
type input "**"
type input "*"
type input "**"
click at [534, 663] on label "학구적인 에 동의합니다." at bounding box center [594, 670] width 129 height 15
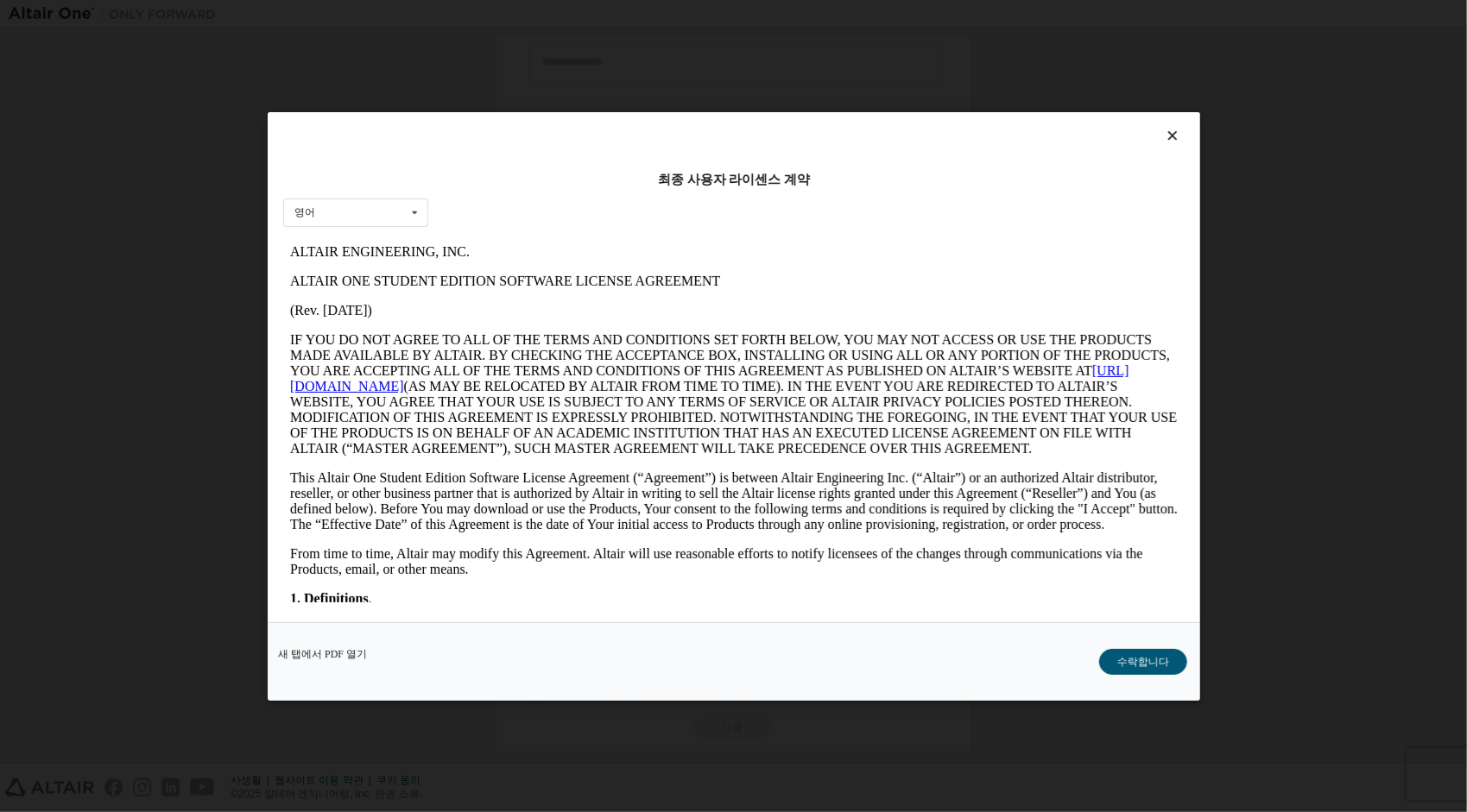
scroll to position [0, 0]
click at [1131, 658] on button "수락합니다" at bounding box center [1143, 662] width 88 height 26
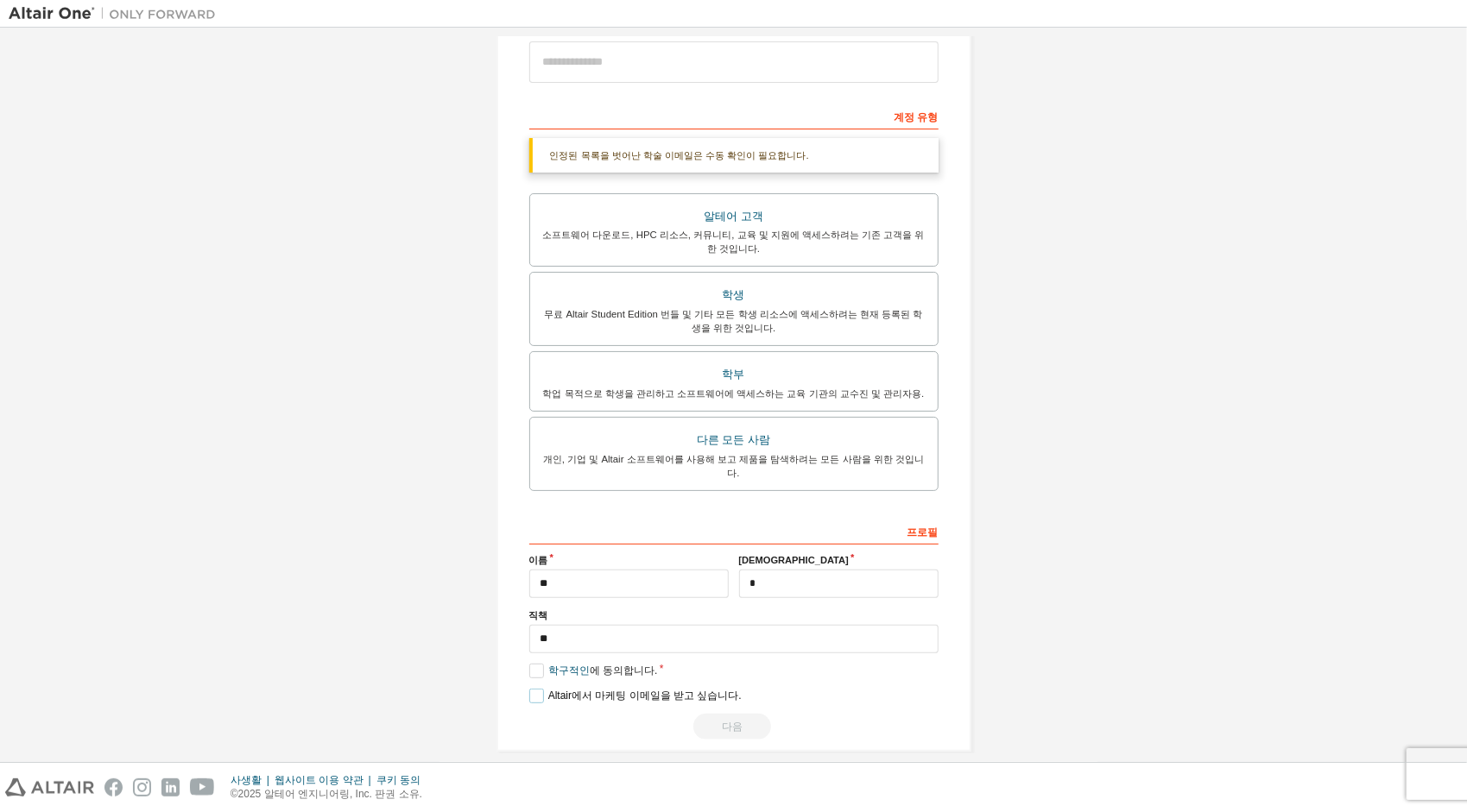
click at [532, 689] on label "Altair에서 마케팅 이메일을 받고 싶습니다." at bounding box center [635, 696] width 212 height 15
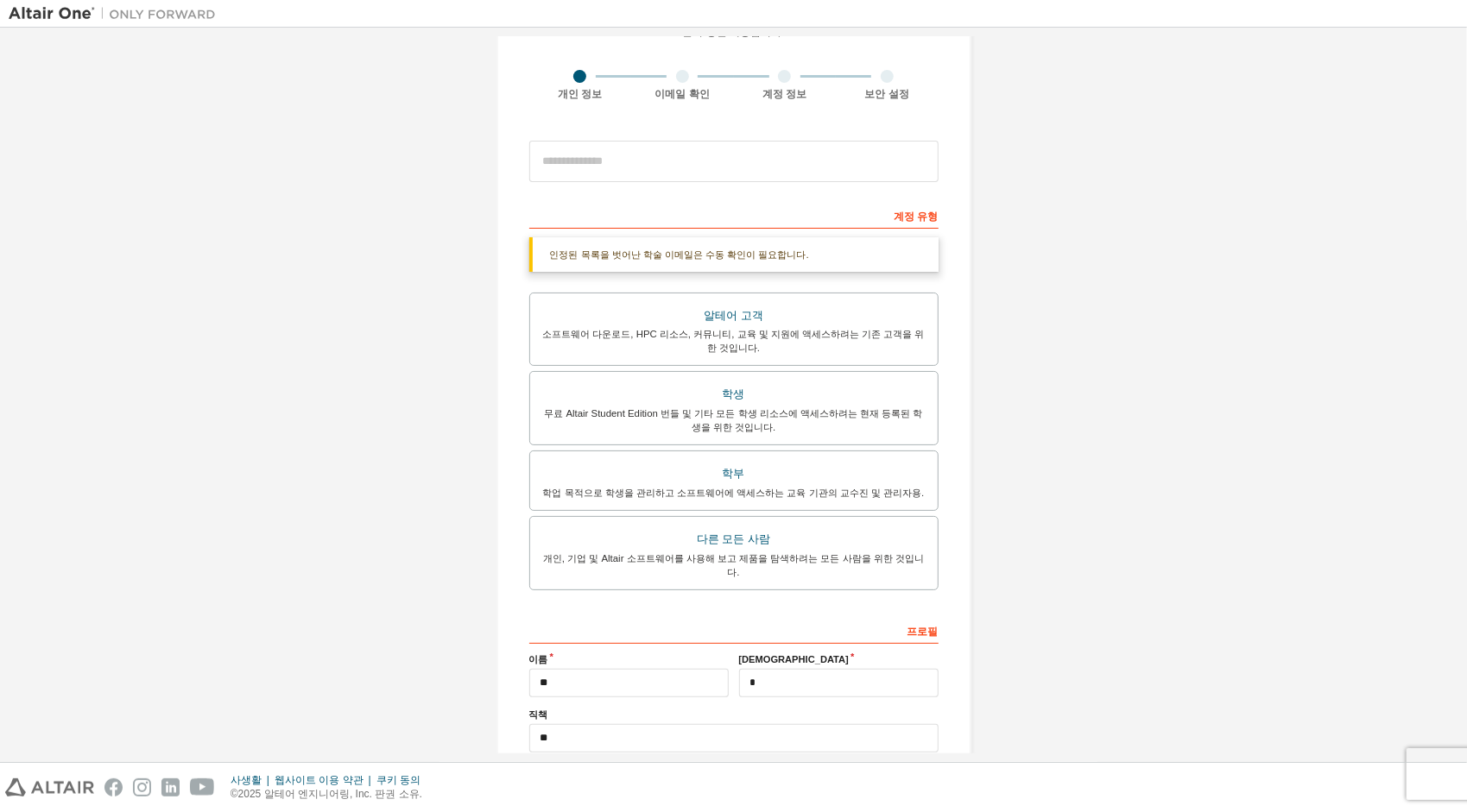
scroll to position [36, 0]
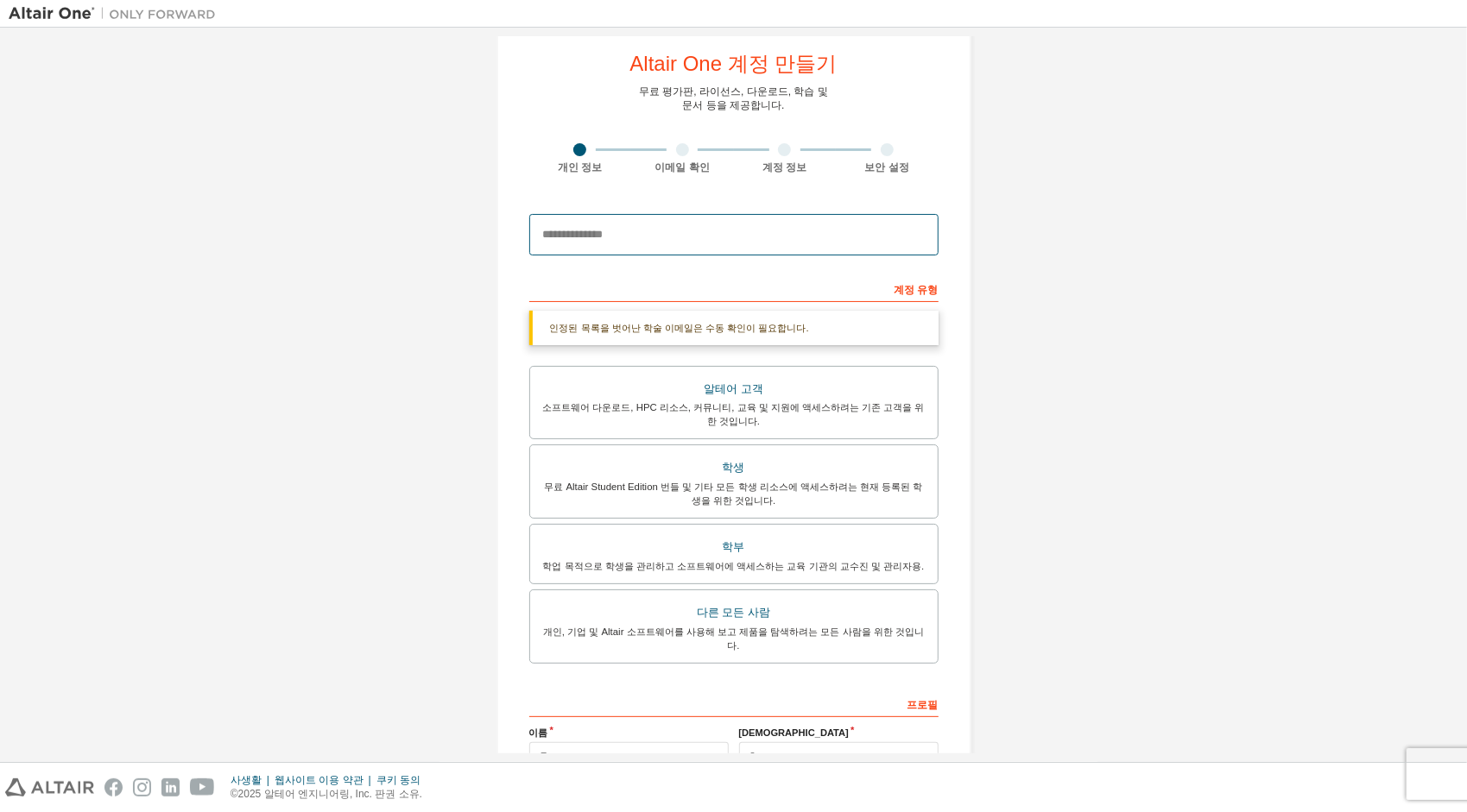
click at [663, 236] on input "email" at bounding box center [734, 235] width 410 height 41
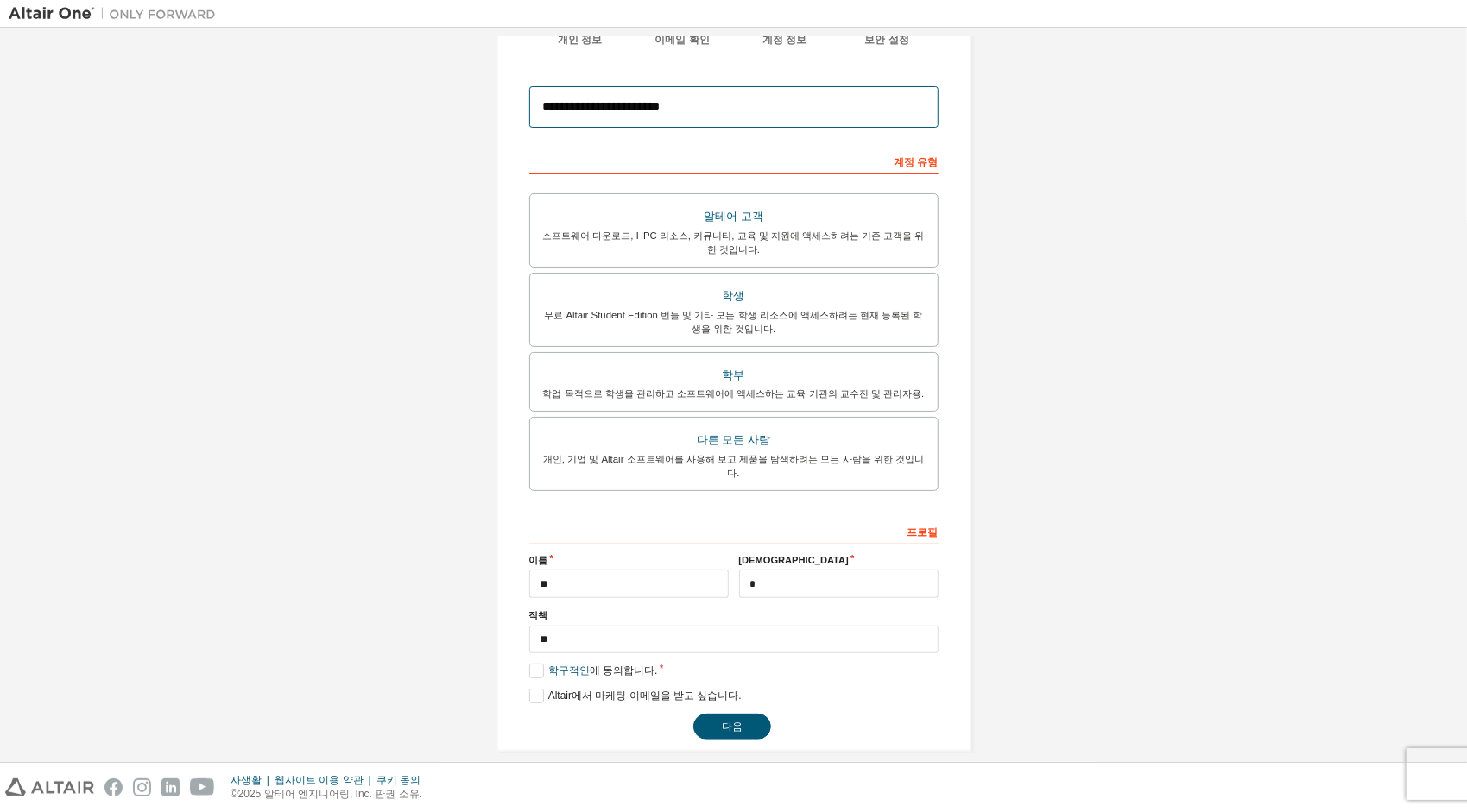
scroll to position [0, 0]
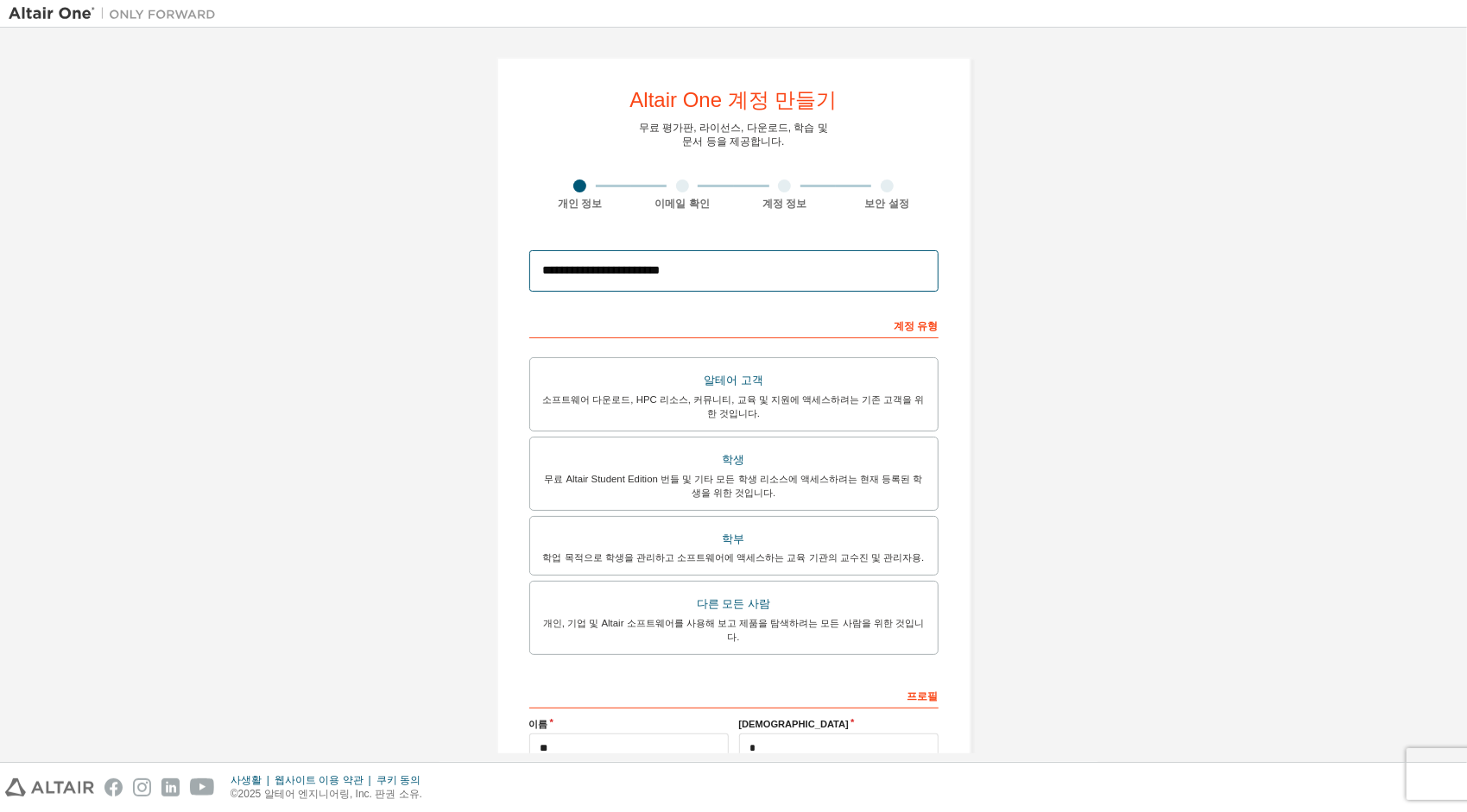
click at [606, 275] on input "**********" at bounding box center [734, 271] width 410 height 41
type input "**********"
click at [1307, 263] on div "**********" at bounding box center [734, 487] width 1450 height 901
click at [1255, 288] on div "**********" at bounding box center [734, 487] width 1450 height 901
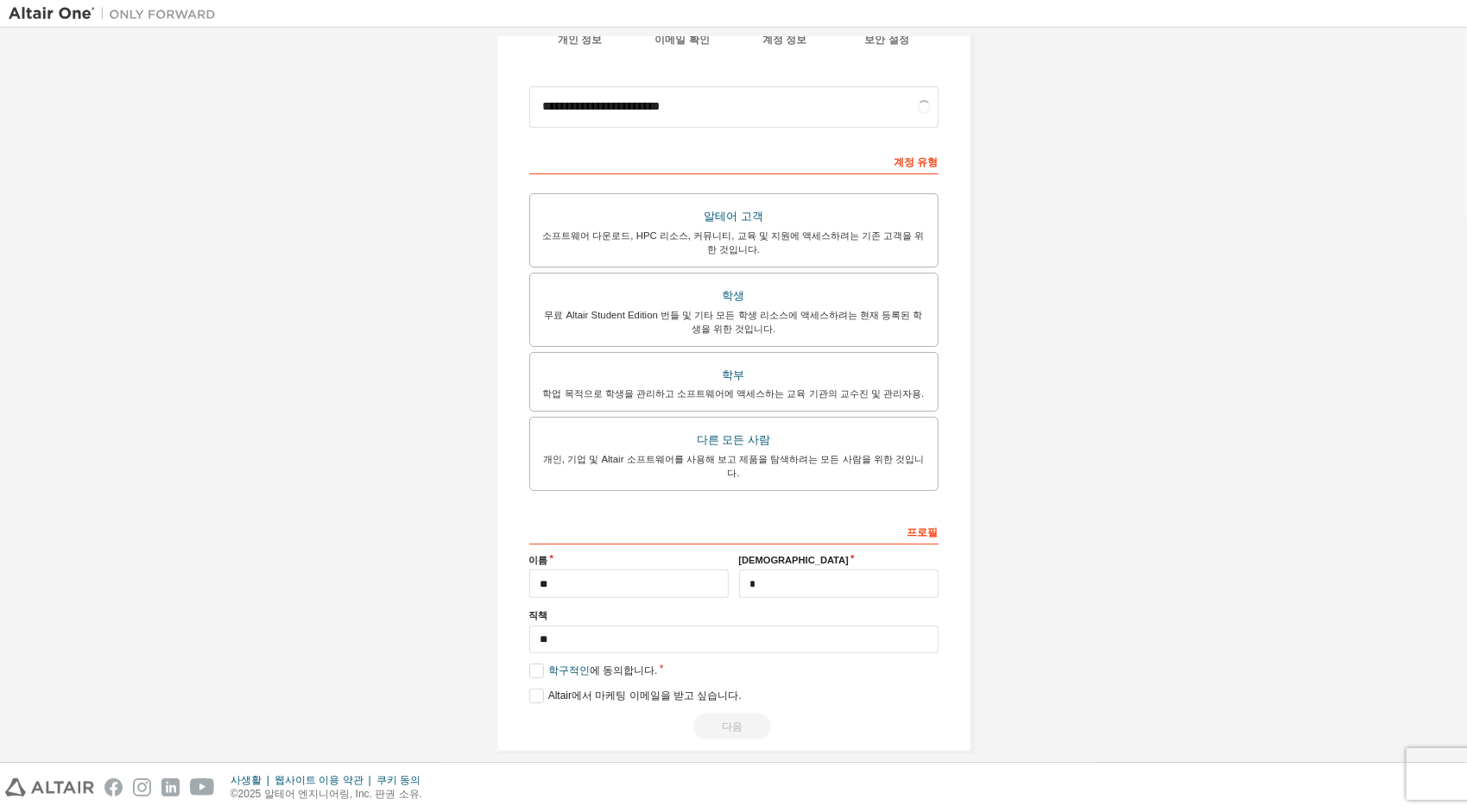
scroll to position [164, 0]
click at [712, 714] on button "다음" at bounding box center [733, 727] width 78 height 26
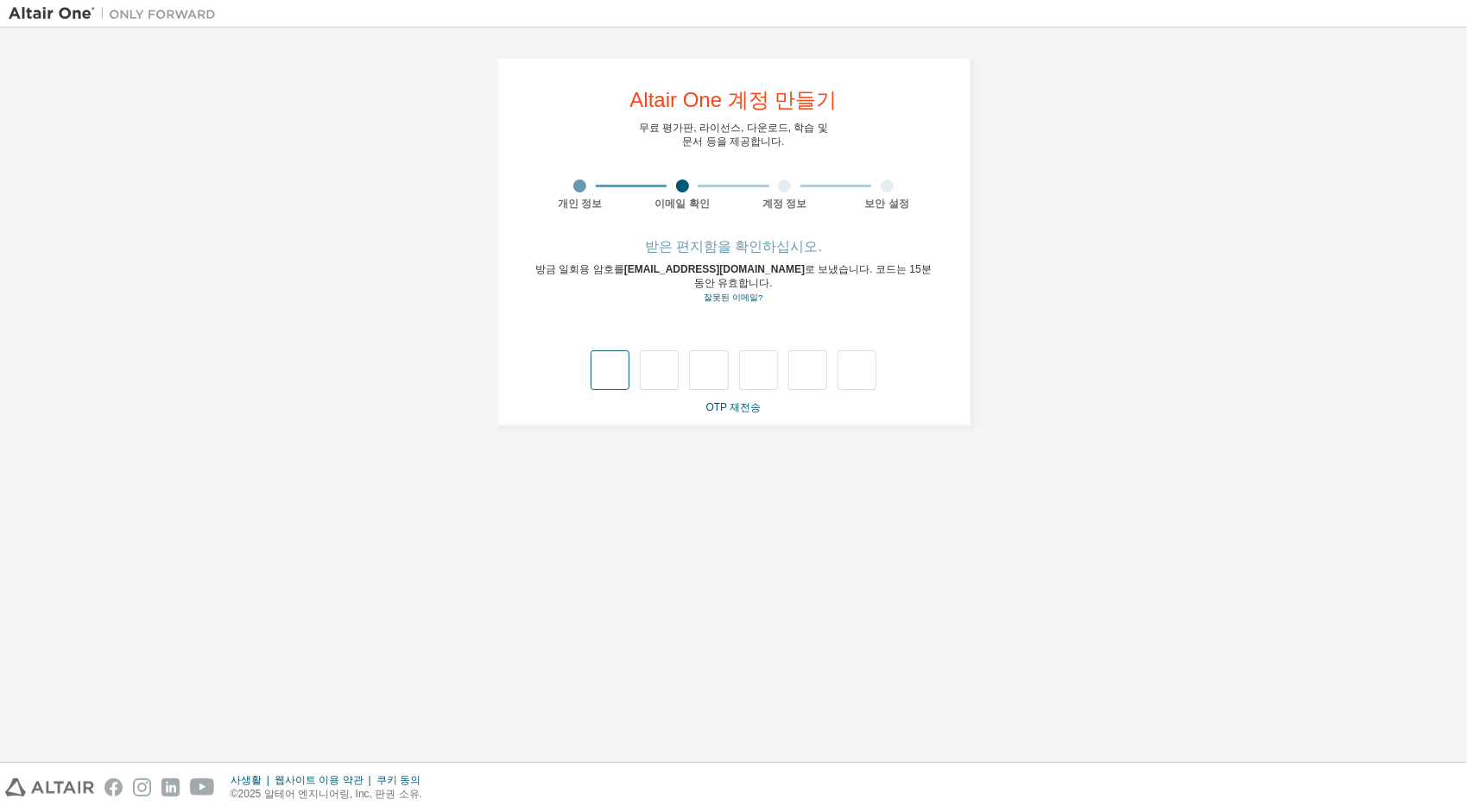
click at [617, 360] on input "text" at bounding box center [610, 370] width 39 height 40
click at [616, 351] on input "text" at bounding box center [610, 370] width 39 height 40
click at [615, 358] on input "text" at bounding box center [610, 370] width 39 height 40
click at [1042, 321] on div "**********" at bounding box center [734, 241] width 1450 height 411
click at [744, 293] on link "잘못된 이메일?" at bounding box center [733, 298] width 59 height 10
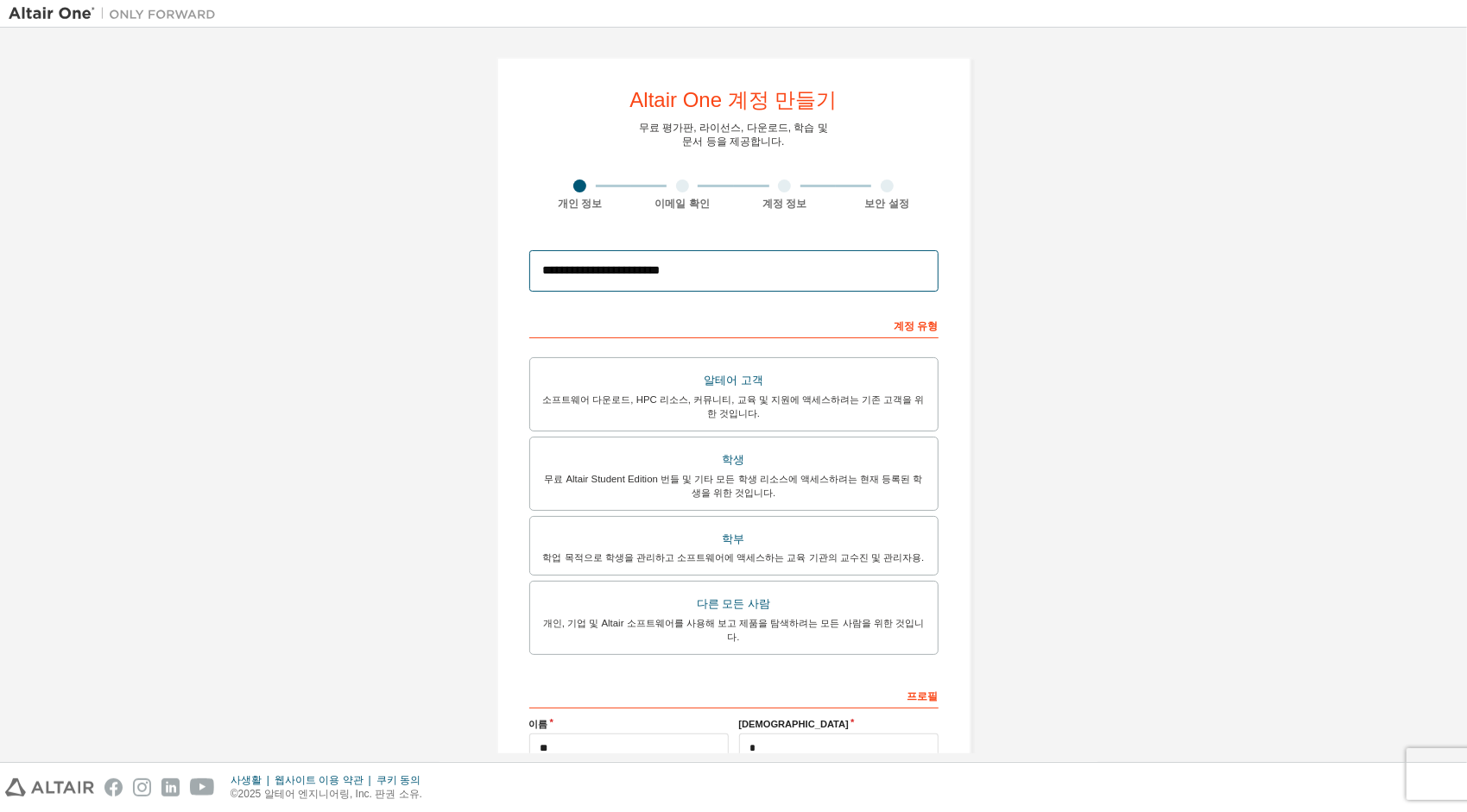
click at [743, 271] on input "**********" at bounding box center [734, 271] width 410 height 41
